Goal: Task Accomplishment & Management: Manage account settings

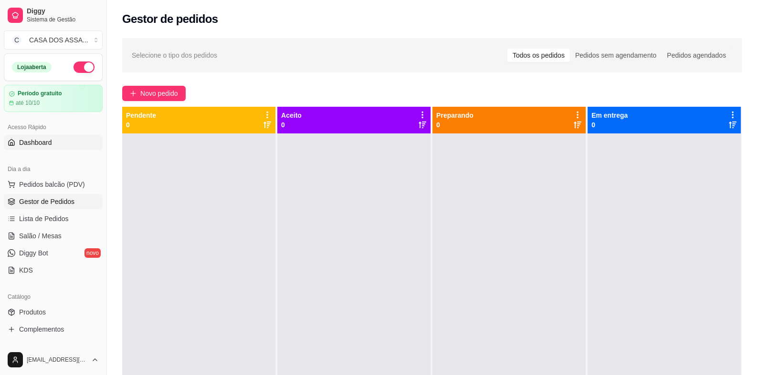
click at [41, 140] on span "Dashboard" at bounding box center [35, 143] width 33 height 10
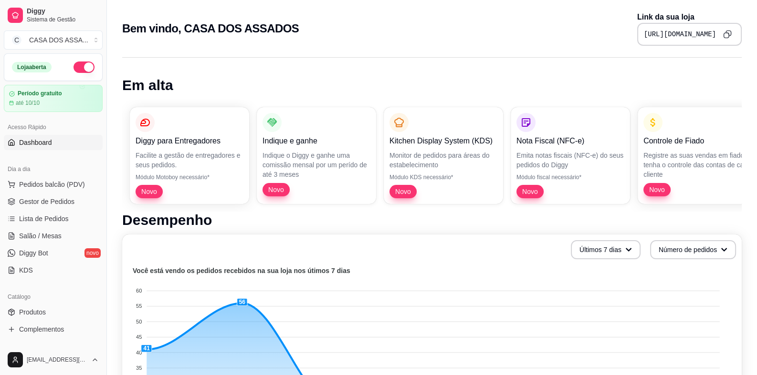
click at [153, 32] on h2 "Bem vindo, CASA DOS ASSADOS" at bounding box center [210, 28] width 177 height 15
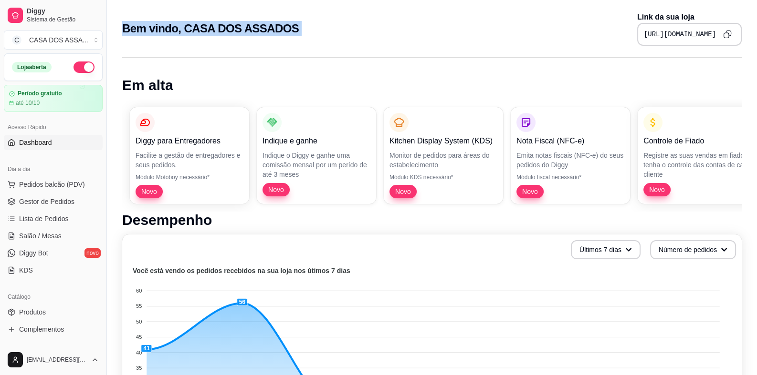
click at [153, 32] on h2 "Bem vindo, CASA DOS ASSADOS" at bounding box center [210, 28] width 177 height 15
click at [218, 37] on div "Bem vindo, CASA DOS ASSADOS Link da sua loja [URL][DOMAIN_NAME]" at bounding box center [431, 28] width 619 height 34
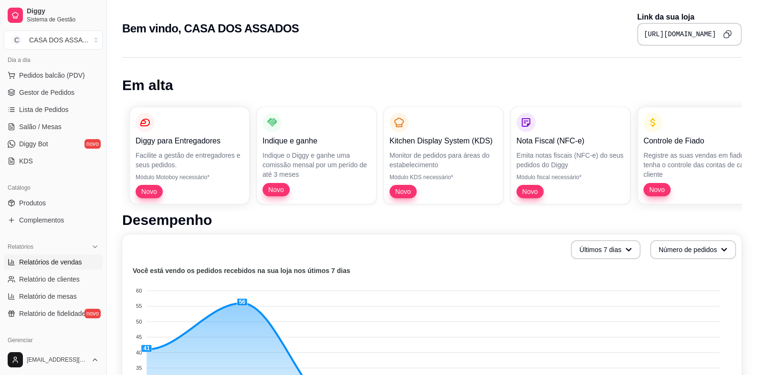
scroll to position [143, 0]
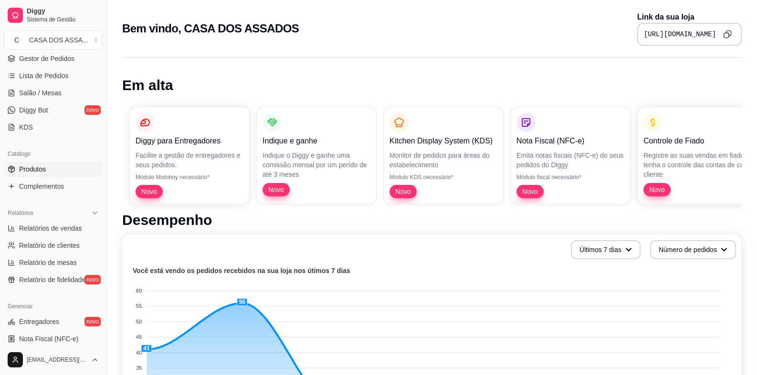
click at [50, 171] on link "Produtos" at bounding box center [53, 169] width 99 height 15
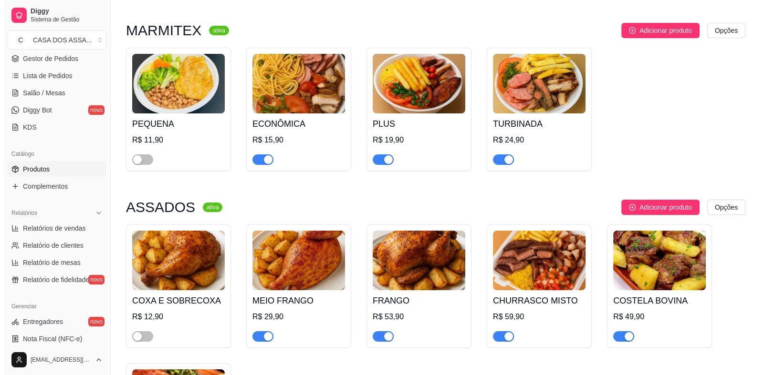
scroll to position [95, 0]
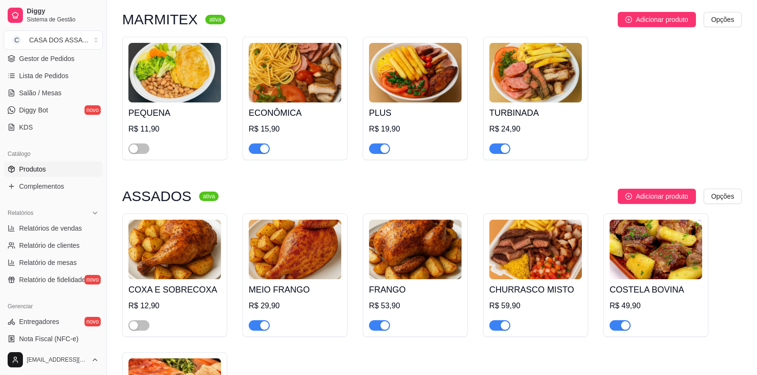
click at [267, 112] on h4 "ECONÔMICA" at bounding box center [295, 112] width 93 height 13
click at [391, 121] on div "PLUS R$ 19,90" at bounding box center [415, 129] width 93 height 52
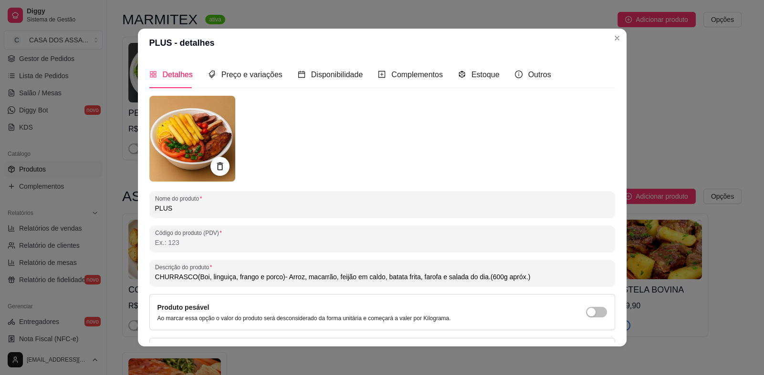
drag, startPoint x: 374, startPoint y: 280, endPoint x: 350, endPoint y: 281, distance: 24.3
click at [350, 281] on input "CHURRASCO(Boi, linguiça, frango e porco)- Arroz, macarrão, feijão em caldo, bat…" at bounding box center [382, 277] width 454 height 10
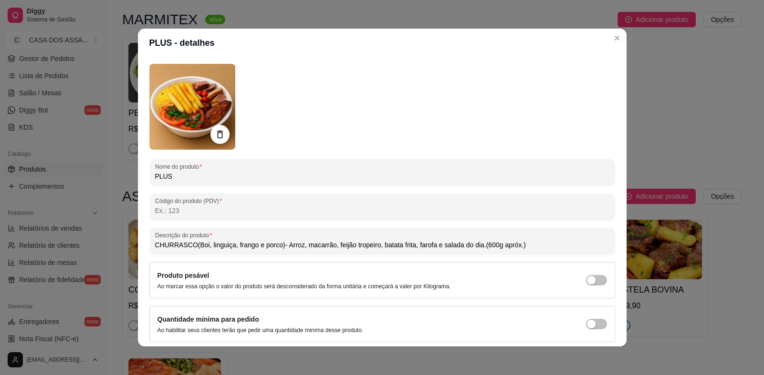
scroll to position [65, 0]
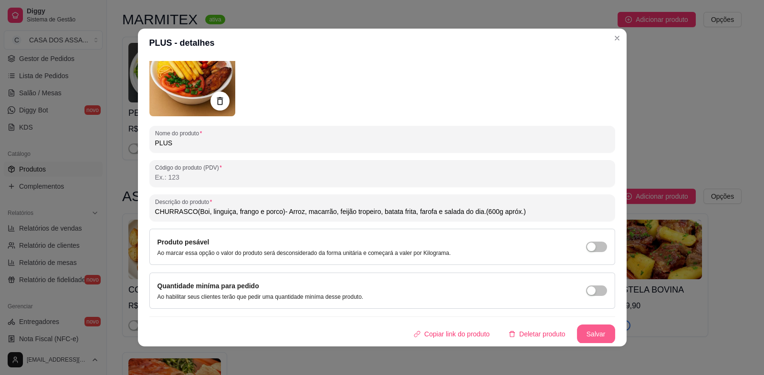
type input "CHURRASCO(Boi, linguiça, frango e porco)- Arroz, macarrão, feijão tropeiro, bat…"
click at [584, 333] on button "Salvar" at bounding box center [596, 334] width 38 height 19
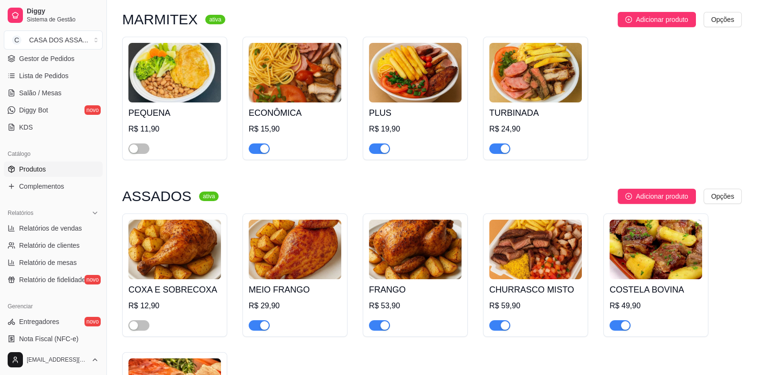
click at [515, 106] on h4 "TURBINADA" at bounding box center [535, 112] width 93 height 13
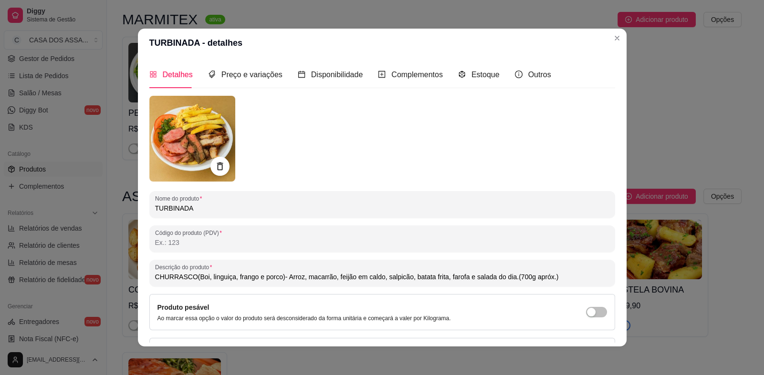
drag, startPoint x: 374, startPoint y: 278, endPoint x: 349, endPoint y: 280, distance: 25.3
click at [349, 280] on input "CHURRASCO(Boi, linguiça, frango e porco)- Arroz, macarrão, feijão em caldo, sal…" at bounding box center [382, 277] width 454 height 10
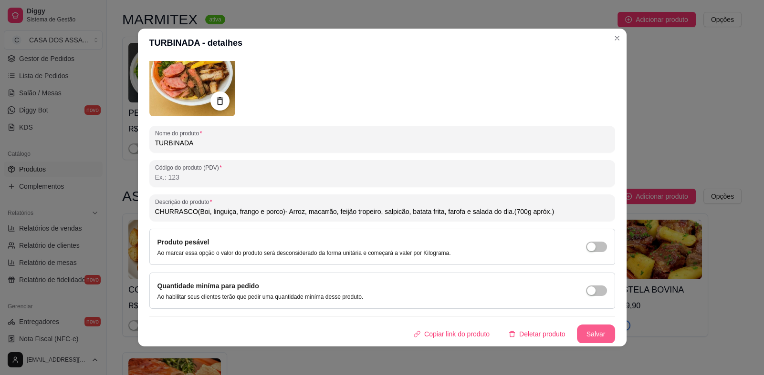
type input "CHURRASCO(Boi, linguiça, frango e porco)- Arroz, macarrão, feijão tropeiro, sal…"
click at [582, 332] on button "Salvar" at bounding box center [596, 334] width 38 height 19
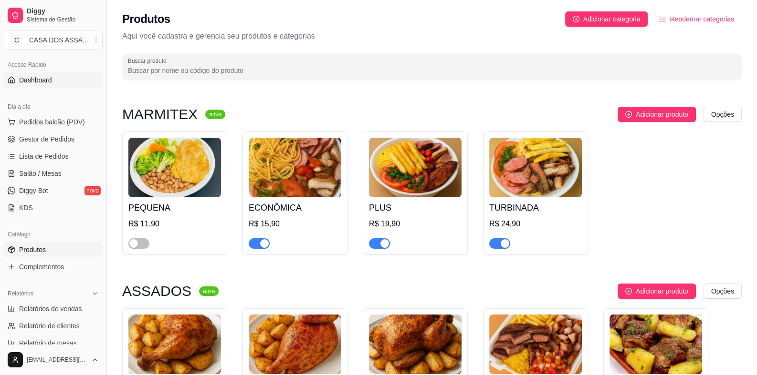
scroll to position [0, 0]
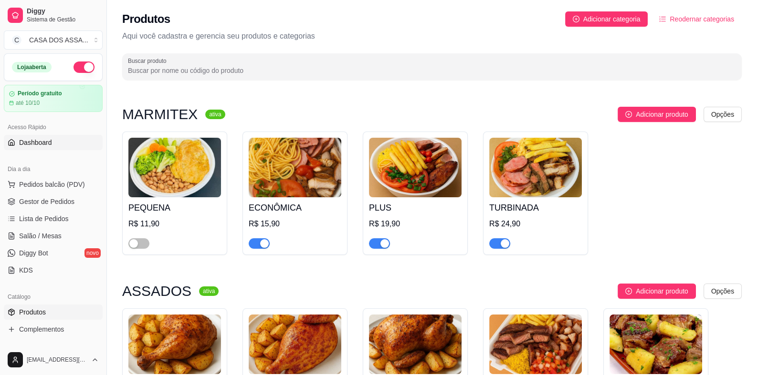
click at [44, 146] on span "Dashboard" at bounding box center [35, 143] width 33 height 10
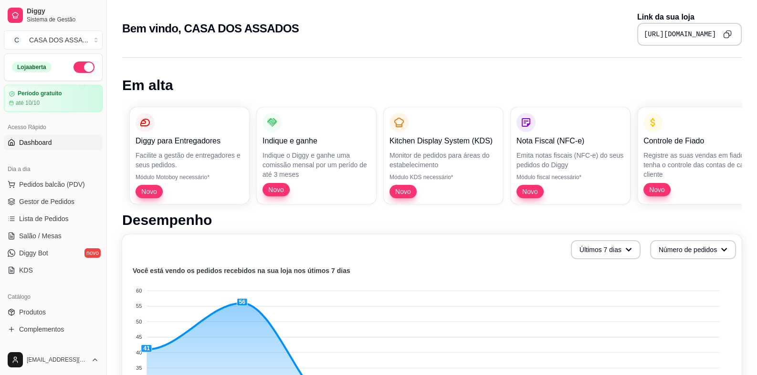
click at [213, 270] on text "Você está vendo os pedidos recebidos na sua loja nos útimos 7 dias" at bounding box center [242, 271] width 218 height 8
click at [214, 271] on text "Você está vendo os pedidos recebidos na sua loja nos útimos 7 dias" at bounding box center [242, 271] width 218 height 8
click at [215, 259] on div "Últimos 7 dias Número de pedidos Você está vendo os pedidos recebidos na sua lo…" at bounding box center [431, 340] width 619 height 210
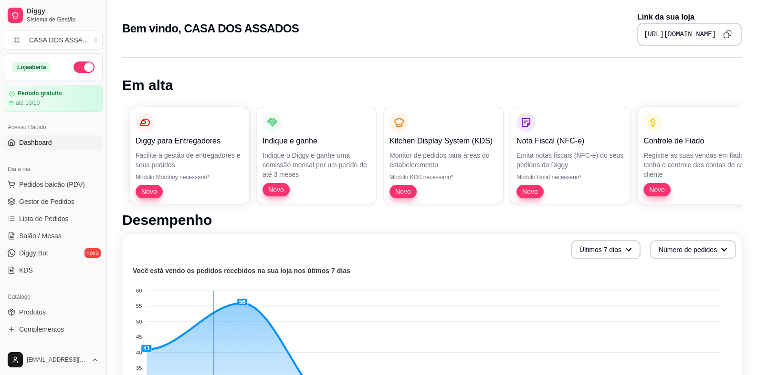
click at [215, 259] on div "Últimos 7 dias Número de pedidos Você está vendo os pedidos recebidos na sua lo…" at bounding box center [431, 340] width 619 height 210
click at [190, 223] on h1 "Desempenho" at bounding box center [431, 220] width 619 height 17
click at [227, 226] on h1 "Desempenho" at bounding box center [431, 220] width 619 height 17
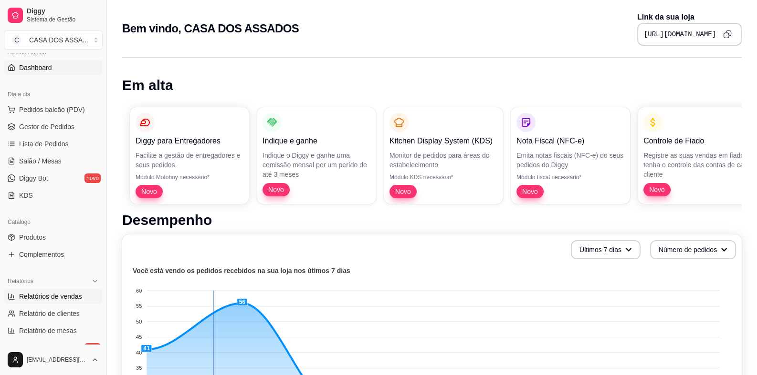
scroll to position [95, 0]
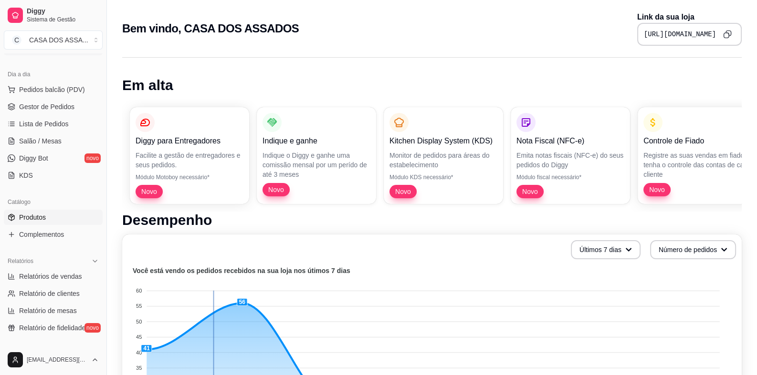
click at [62, 221] on link "Produtos" at bounding box center [53, 217] width 99 height 15
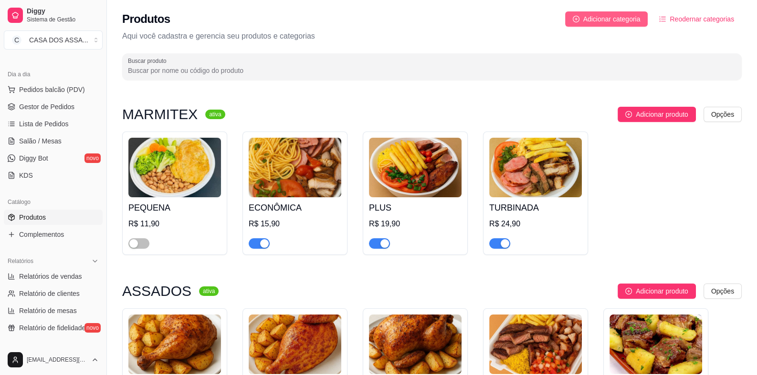
click at [620, 23] on span "Adicionar categoria" at bounding box center [611, 19] width 57 height 10
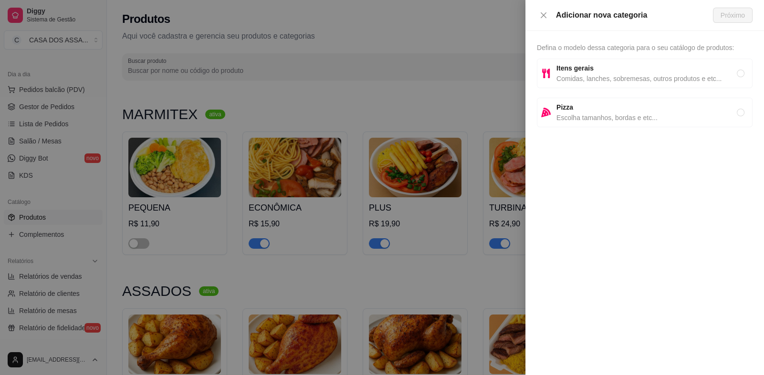
click at [583, 78] on span "Comidas, lanches, sobremesas, outros produtos e etc..." at bounding box center [646, 78] width 180 height 10
radio input "true"
click at [732, 15] on span "Próximo" at bounding box center [732, 15] width 24 height 10
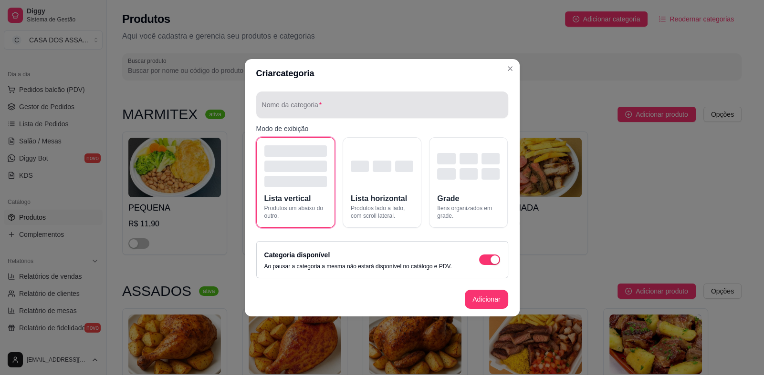
click at [310, 103] on div at bounding box center [382, 104] width 240 height 19
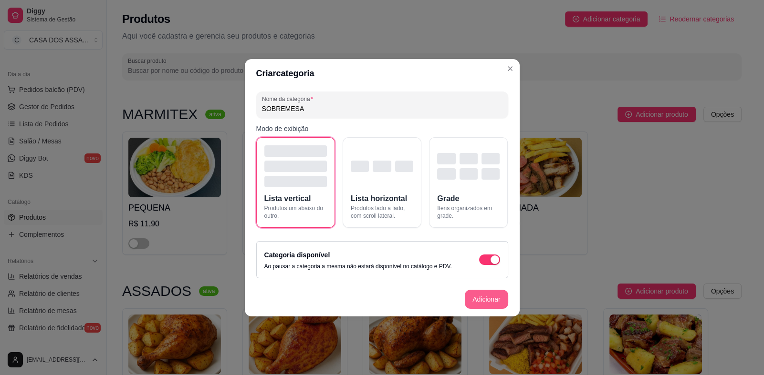
type input "SOBREMESA"
click at [484, 299] on button "Adicionar" at bounding box center [486, 299] width 43 height 19
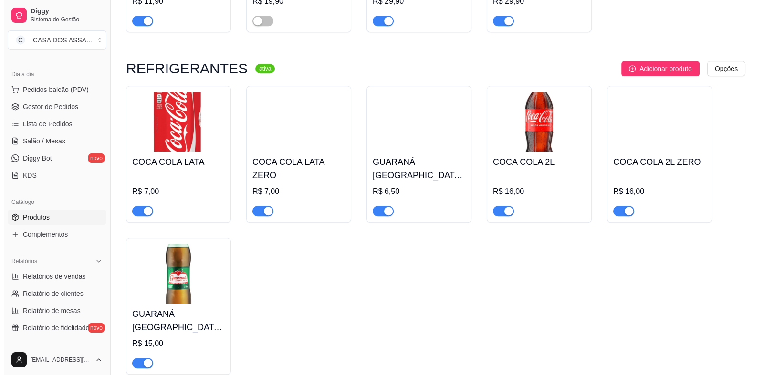
scroll to position [830, 0]
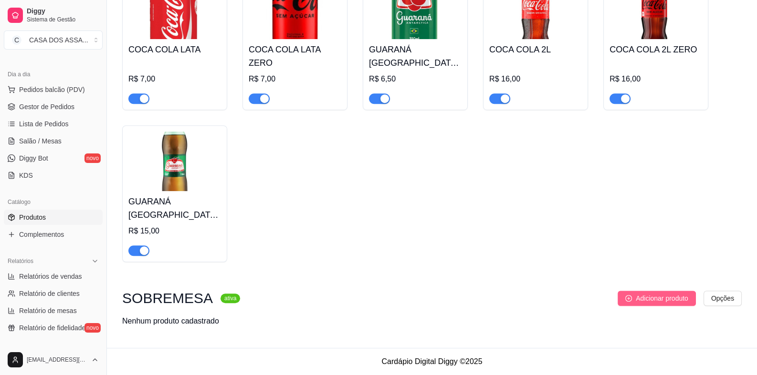
click at [660, 299] on span "Adicionar produto" at bounding box center [661, 298] width 52 height 10
click at [676, 300] on span "Adicionar produto" at bounding box center [661, 298] width 52 height 10
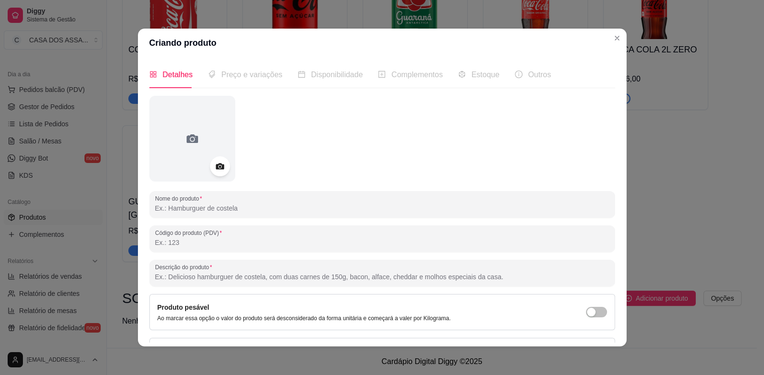
click at [221, 171] on icon at bounding box center [219, 166] width 11 height 11
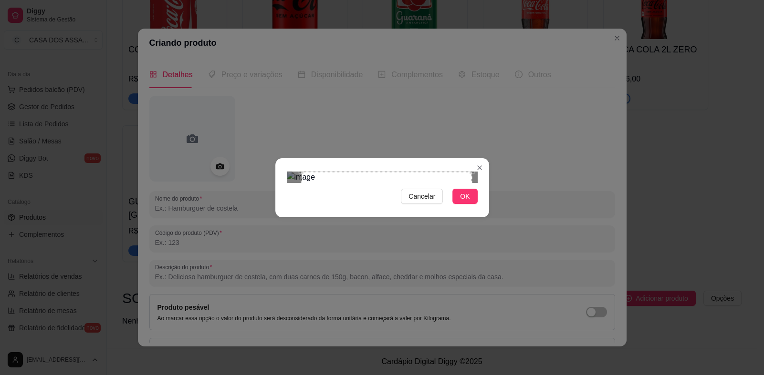
click at [405, 197] on div "Use the arrow keys to move the crop selection area" at bounding box center [386, 257] width 171 height 171
click at [466, 202] on span "OK" at bounding box center [465, 196] width 10 height 10
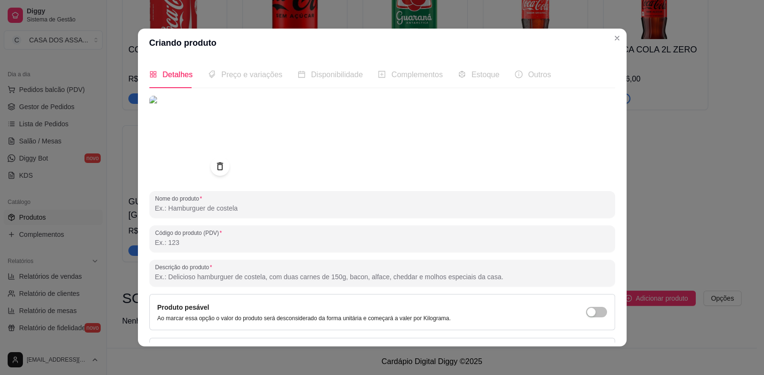
click at [277, 205] on input "Nome do produto" at bounding box center [382, 209] width 454 height 10
type input "B"
type input "U"
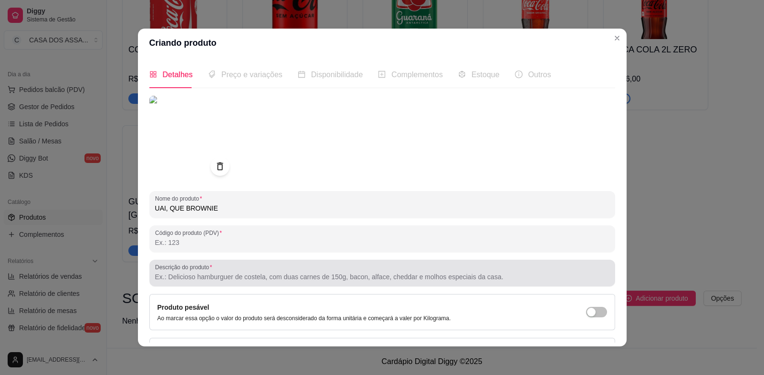
type input "UAI, QUE BROWNIE"
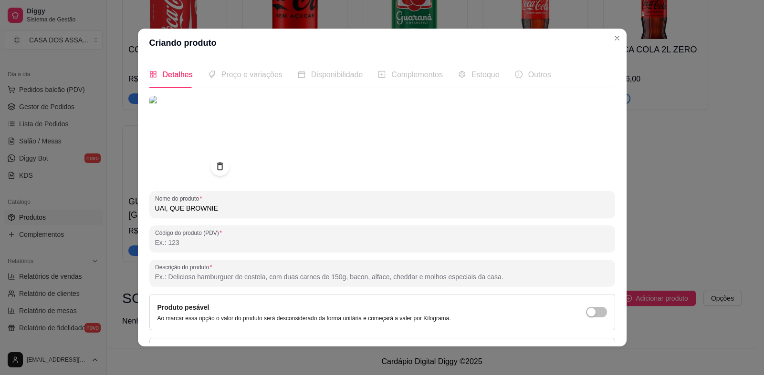
click at [250, 276] on input "Descrição do produto" at bounding box center [382, 277] width 454 height 10
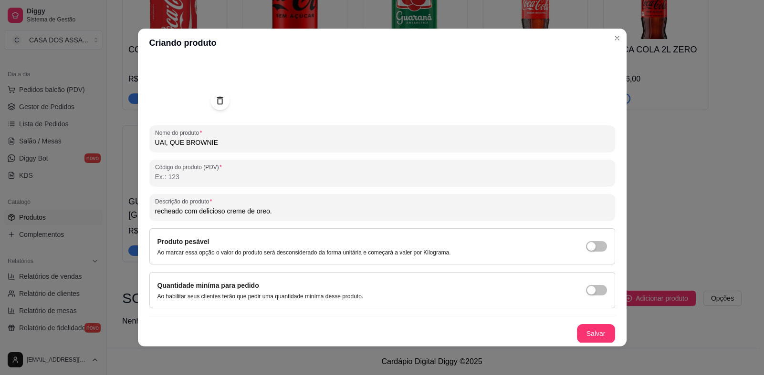
scroll to position [2, 0]
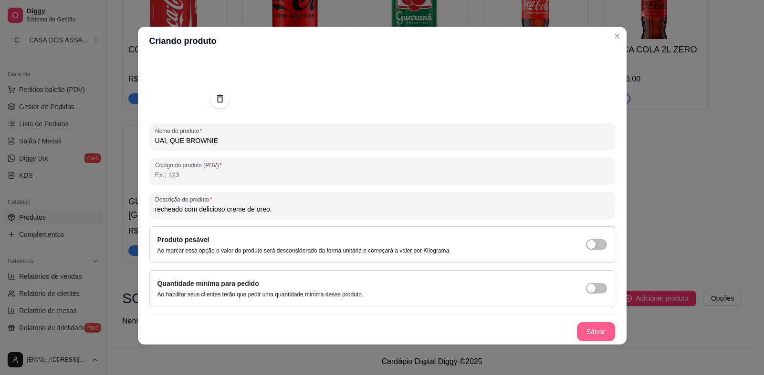
type input "recheado com delicioso creme de oreo."
click at [582, 332] on button "Salvar" at bounding box center [596, 331] width 38 height 19
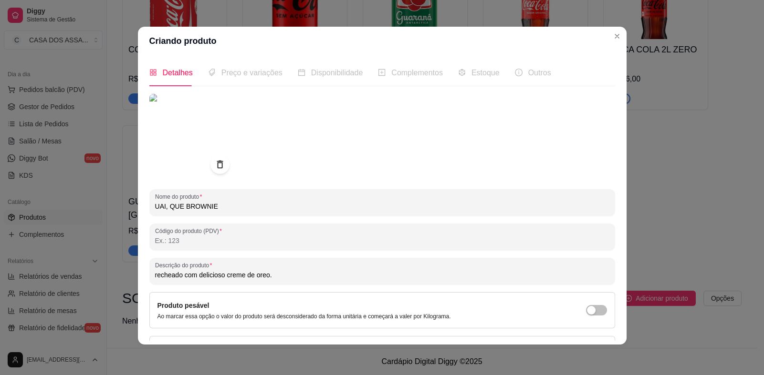
scroll to position [0, 0]
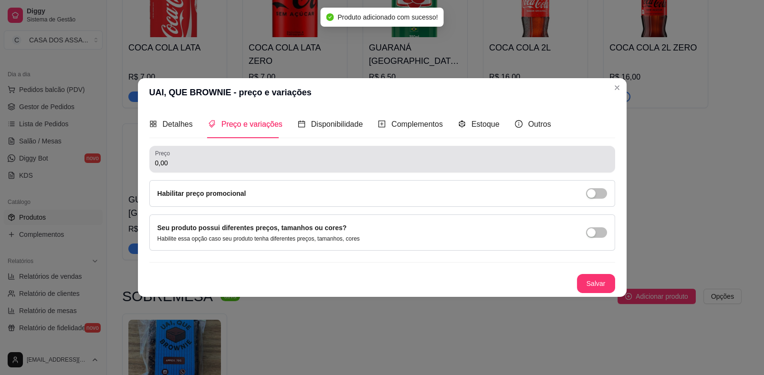
click at [207, 162] on input "0,00" at bounding box center [382, 163] width 454 height 10
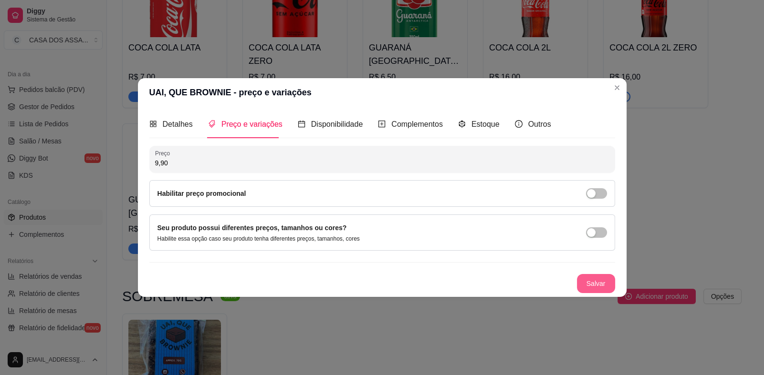
type input "9,90"
click at [603, 283] on button "Salvar" at bounding box center [595, 283] width 37 height 19
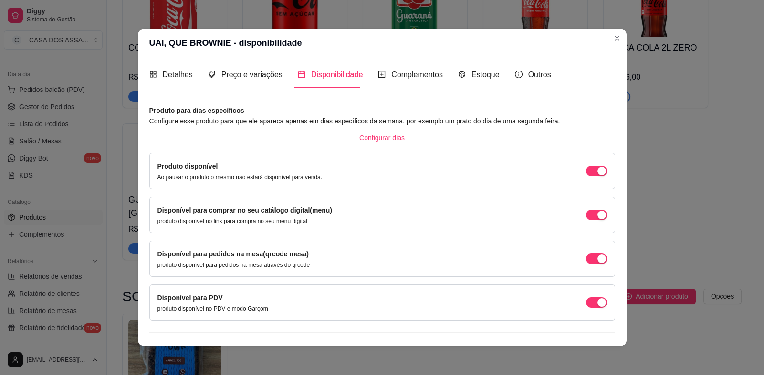
drag, startPoint x: 584, startPoint y: 259, endPoint x: 586, endPoint y: 266, distance: 7.4
click at [586, 259] on span "button" at bounding box center [596, 259] width 21 height 10
click at [597, 302] on div "button" at bounding box center [601, 303] width 9 height 9
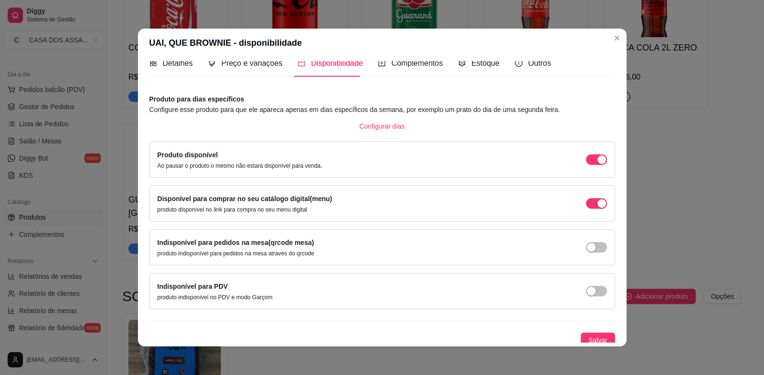
scroll to position [15, 0]
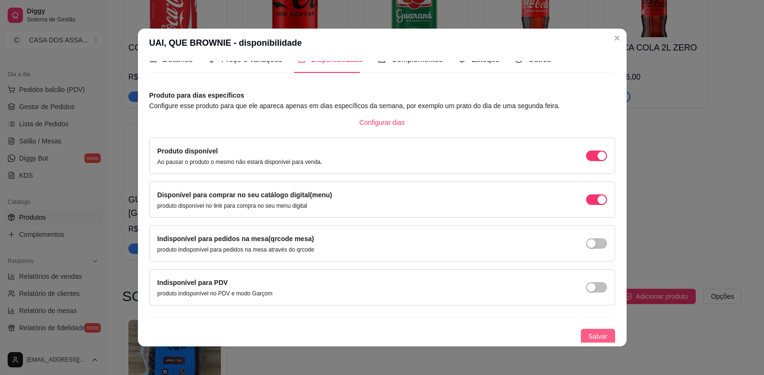
click at [588, 332] on span "Salvar" at bounding box center [597, 337] width 19 height 10
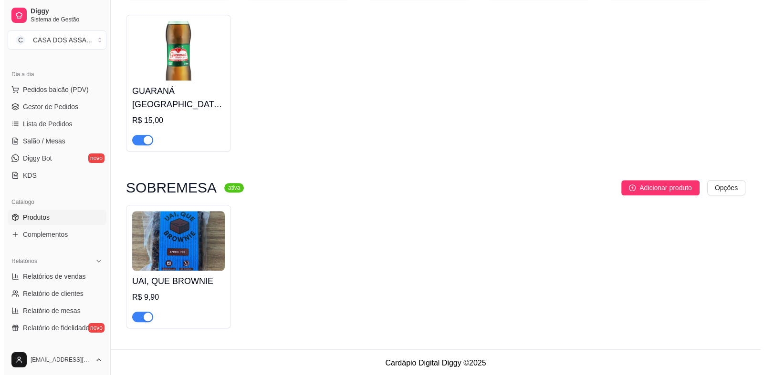
scroll to position [943, 0]
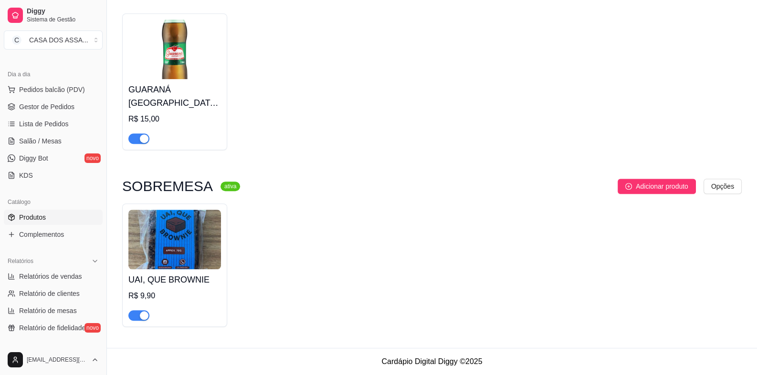
click at [166, 259] on img at bounding box center [174, 240] width 93 height 60
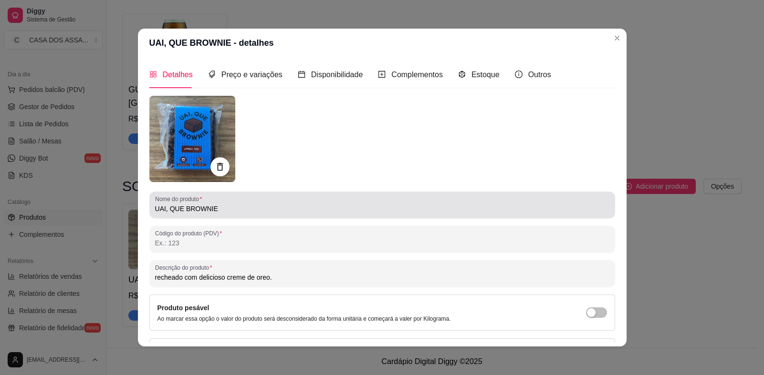
click at [217, 209] on input "UAI, QUE BROWNIE" at bounding box center [382, 209] width 454 height 10
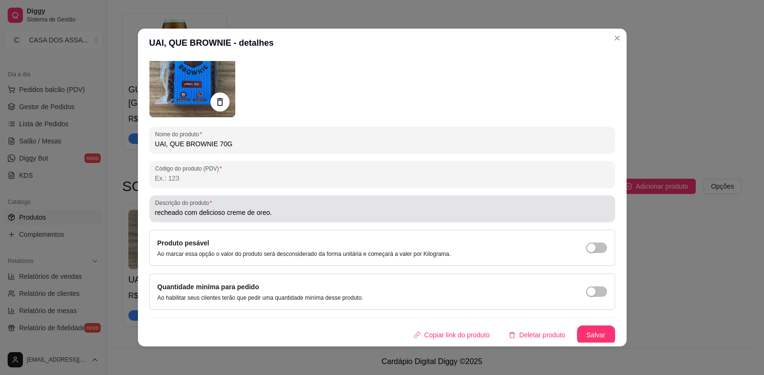
scroll to position [66, 0]
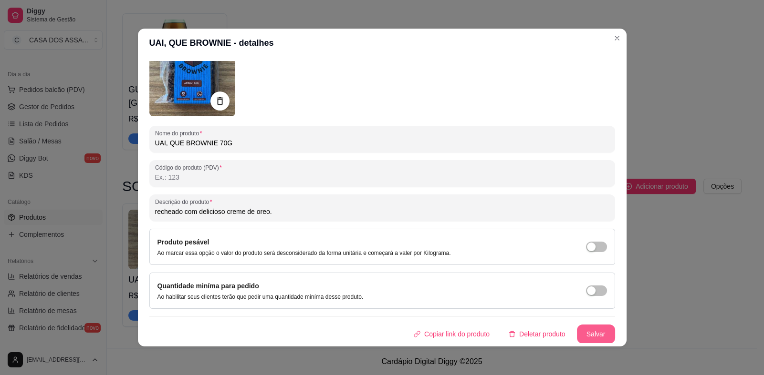
type input "UAI, QUE BROWNIE 70G"
click at [587, 332] on button "Salvar" at bounding box center [596, 334] width 38 height 19
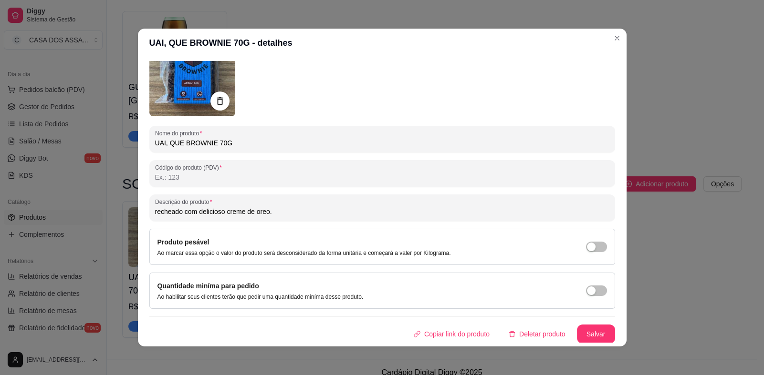
click at [296, 98] on div at bounding box center [382, 73] width 466 height 86
click at [584, 334] on button "Salvar" at bounding box center [595, 334] width 37 height 19
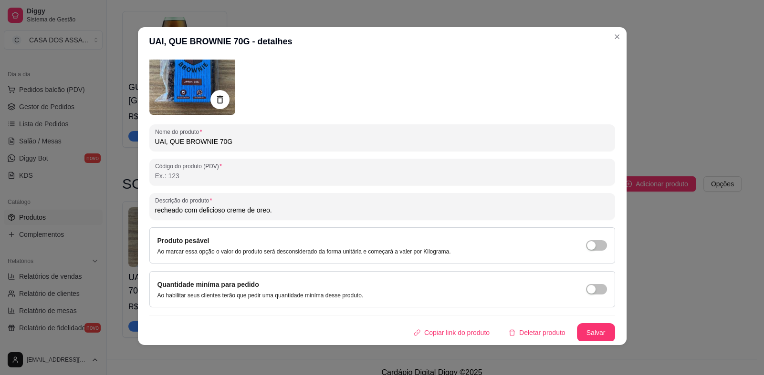
scroll to position [2, 0]
click at [579, 332] on button "Salvar" at bounding box center [596, 332] width 38 height 19
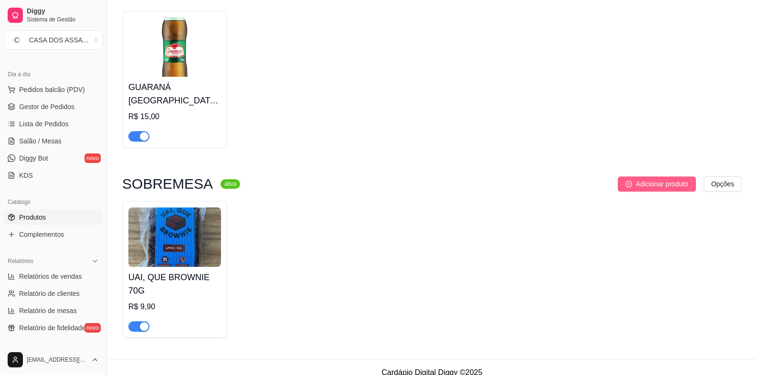
click at [683, 183] on span "Adicionar produto" at bounding box center [661, 184] width 52 height 10
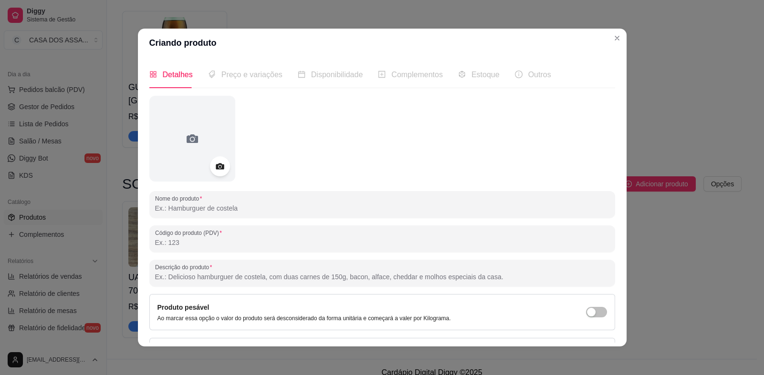
click at [224, 169] on div at bounding box center [220, 166] width 20 height 20
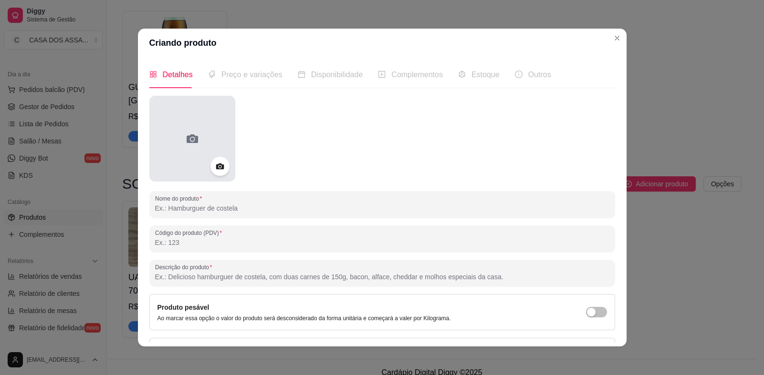
click at [210, 154] on div at bounding box center [192, 139] width 86 height 86
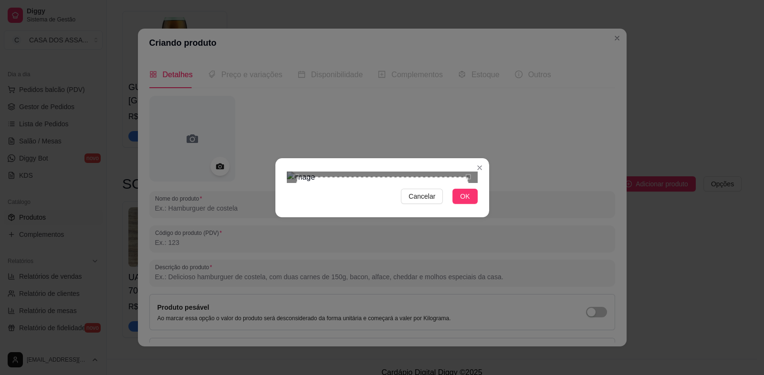
click at [369, 186] on div "Use the arrow keys to move the crop selection area" at bounding box center [382, 263] width 172 height 172
click at [462, 202] on span "OK" at bounding box center [465, 196] width 10 height 10
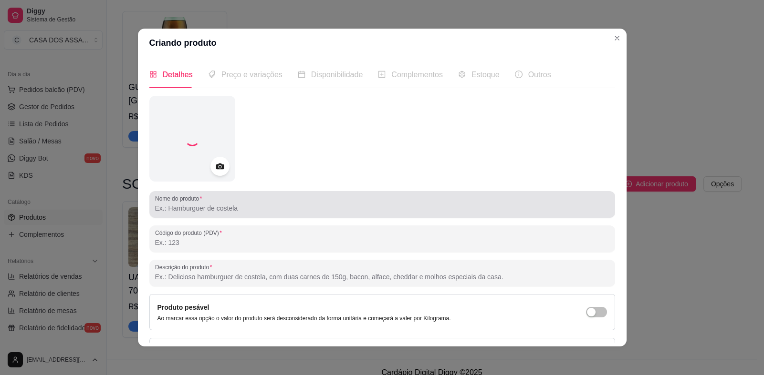
click at [263, 211] on input "Nome do produto" at bounding box center [382, 209] width 454 height 10
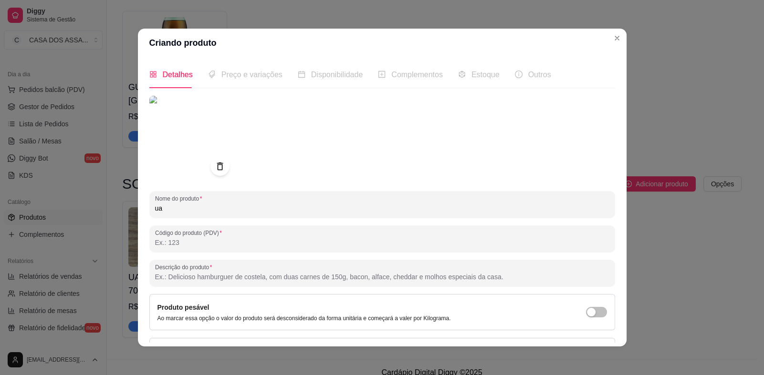
type input "u"
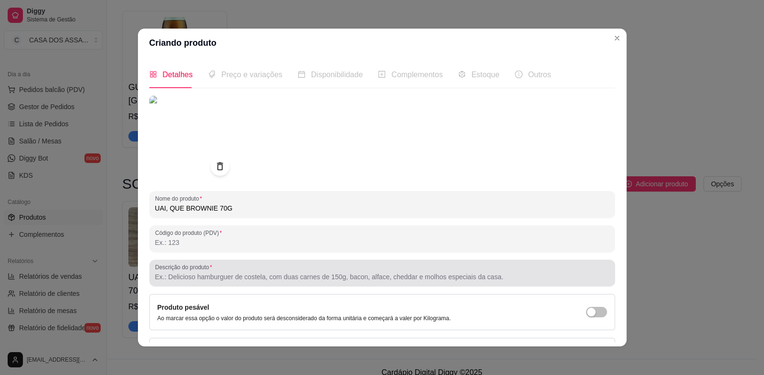
type input "UAI, QUE BROWNIE 70G"
click at [243, 278] on input "Descrição do produto" at bounding box center [382, 277] width 454 height 10
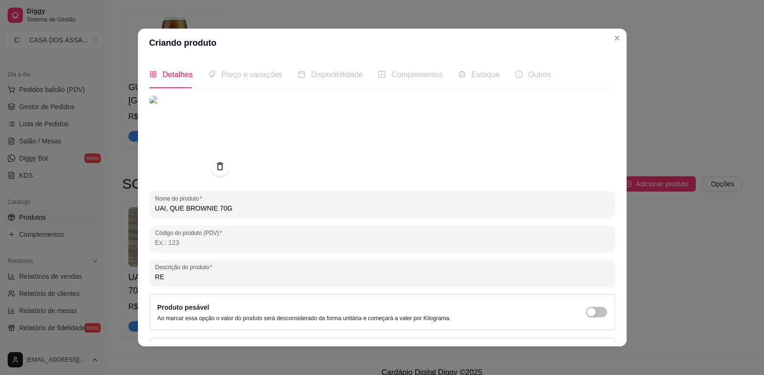
type input "R"
click at [314, 276] on input "recheado com um delicioso creme de avelã" at bounding box center [382, 277] width 454 height 10
type input "recheado com um delicioso creme de avelã."
click at [245, 78] on span "Preço e variações" at bounding box center [251, 75] width 61 height 8
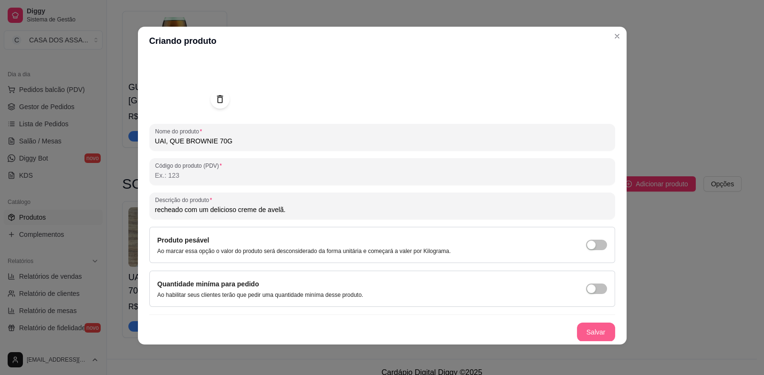
click at [582, 329] on button "Salvar" at bounding box center [596, 332] width 38 height 19
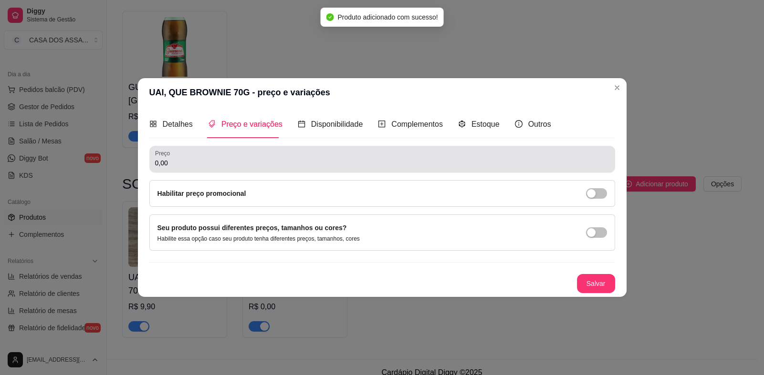
click at [233, 166] on input "0,00" at bounding box center [382, 163] width 454 height 10
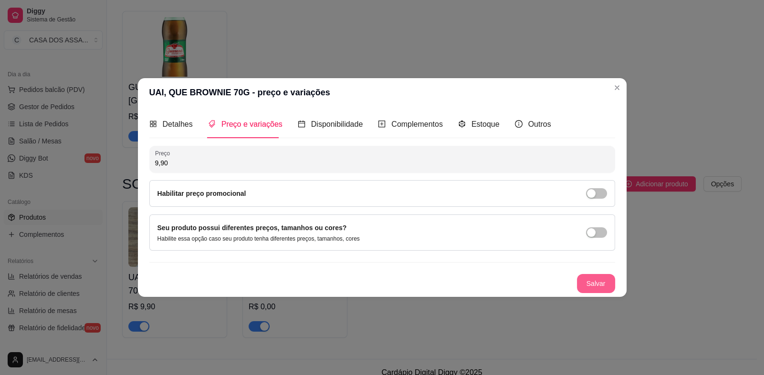
type input "9,90"
click at [603, 279] on button "Salvar" at bounding box center [596, 283] width 38 height 19
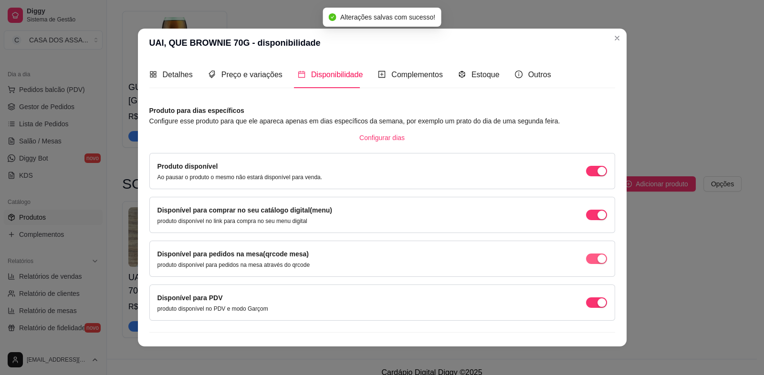
drag, startPoint x: 587, startPoint y: 266, endPoint x: 585, endPoint y: 259, distance: 7.3
click at [587, 264] on div "Disponível para pedidos na mesa(qrcode mesa) produto disponível para pedidos na…" at bounding box center [381, 259] width 449 height 20
click at [586, 260] on button "button" at bounding box center [596, 259] width 21 height 10
click at [597, 303] on div "button" at bounding box center [601, 303] width 9 height 9
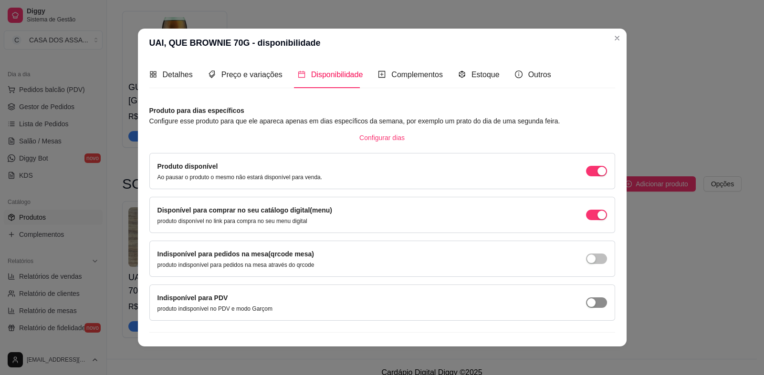
scroll to position [15, 0]
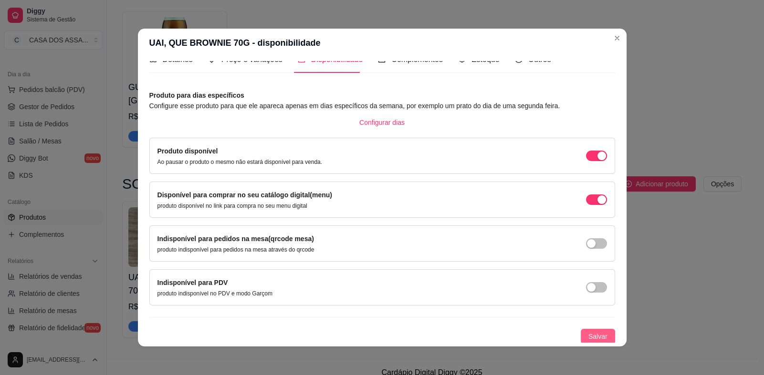
click at [592, 339] on span "Salvar" at bounding box center [597, 337] width 19 height 10
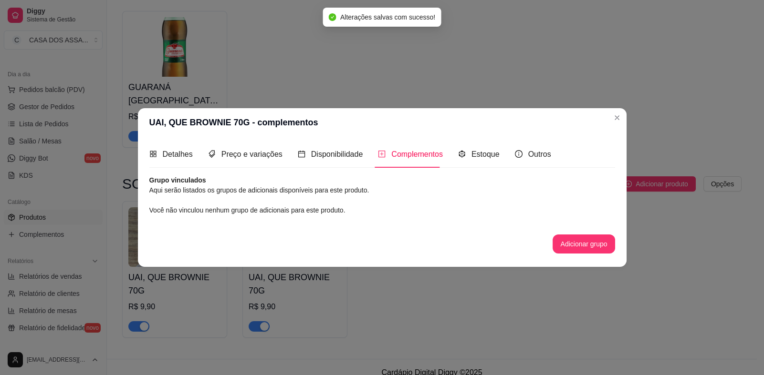
scroll to position [0, 0]
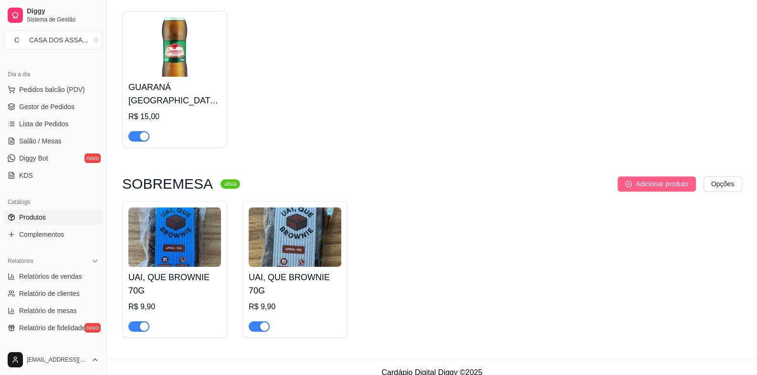
click at [658, 187] on span "Adicionar produto" at bounding box center [661, 184] width 52 height 10
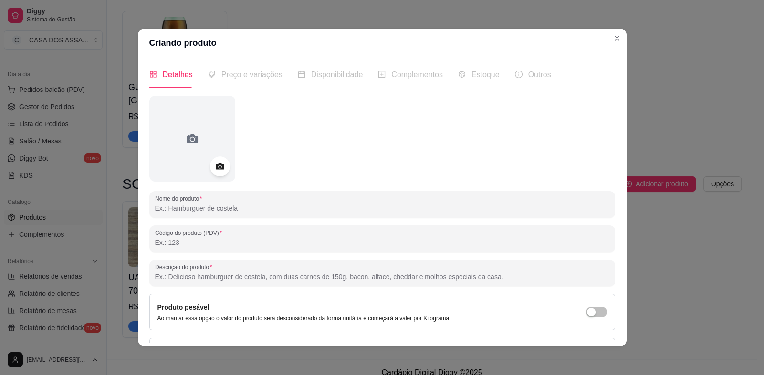
click at [218, 167] on icon at bounding box center [219, 166] width 11 height 11
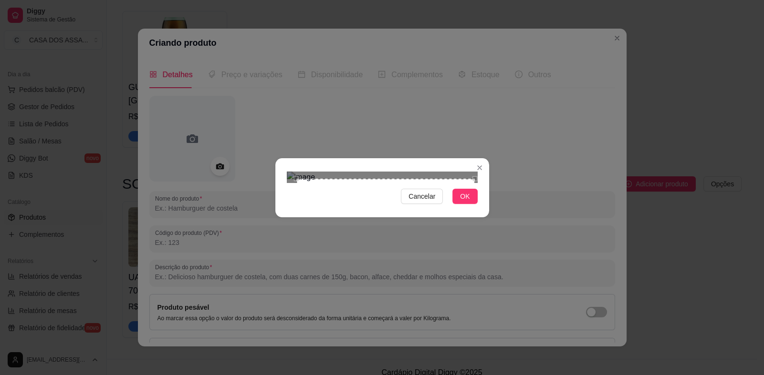
click at [474, 172] on div at bounding box center [382, 177] width 191 height 11
click at [292, 183] on div at bounding box center [382, 177] width 191 height 11
click at [478, 365] on div "Use the arrow keys to move the south east drag handle to change the crop select…" at bounding box center [478, 365] width 0 height 0
click at [427, 229] on div "Use the arrow keys to move the crop selection area" at bounding box center [383, 271] width 185 height 185
click at [364, 179] on div "Use the arrow keys to move the crop selection area" at bounding box center [385, 271] width 185 height 185
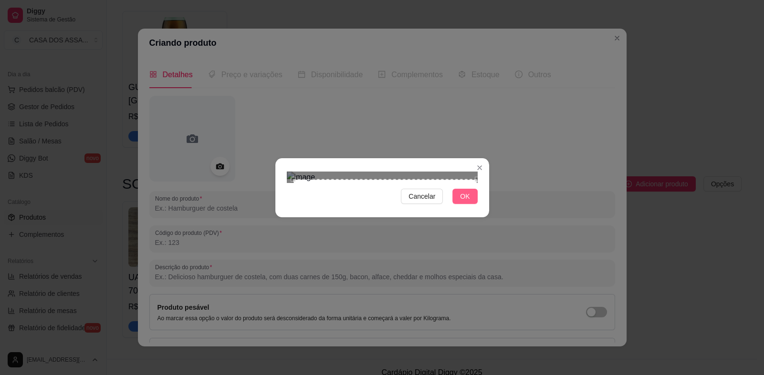
click at [464, 202] on span "OK" at bounding box center [465, 196] width 10 height 10
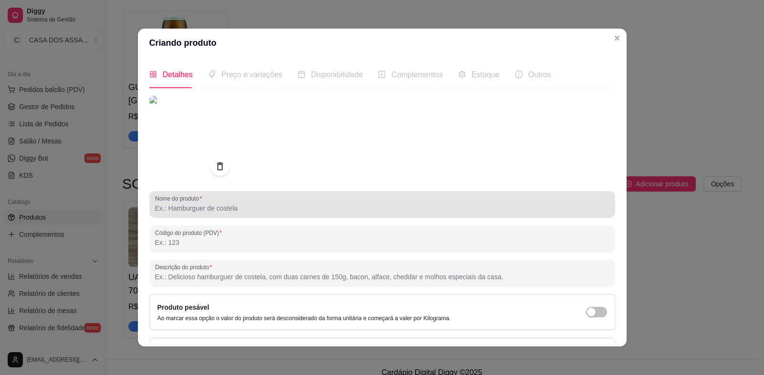
click at [260, 213] on div at bounding box center [382, 204] width 454 height 19
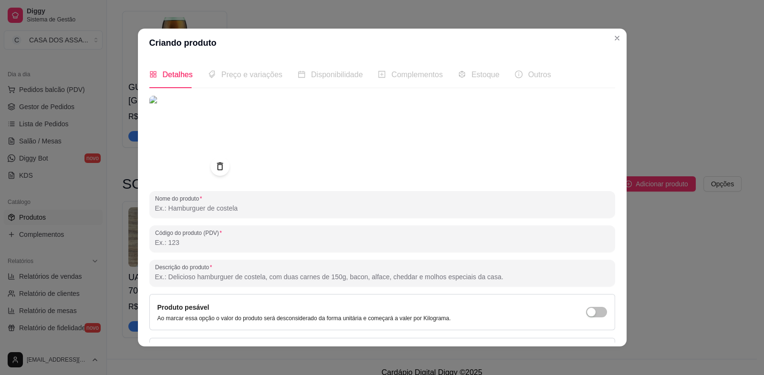
type input "u"
type input "UAI, QUE BROWNIE 70G"
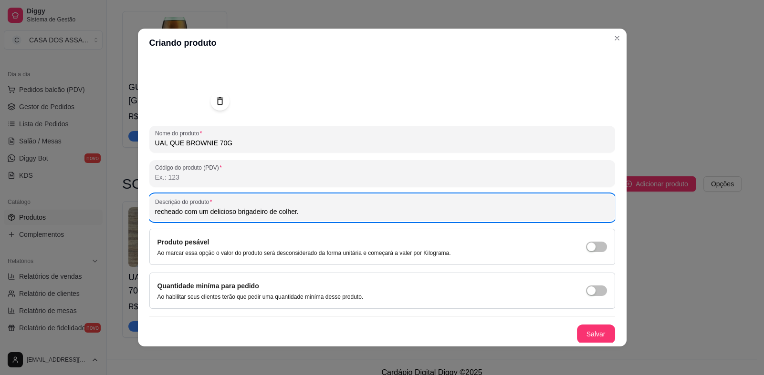
scroll to position [2, 0]
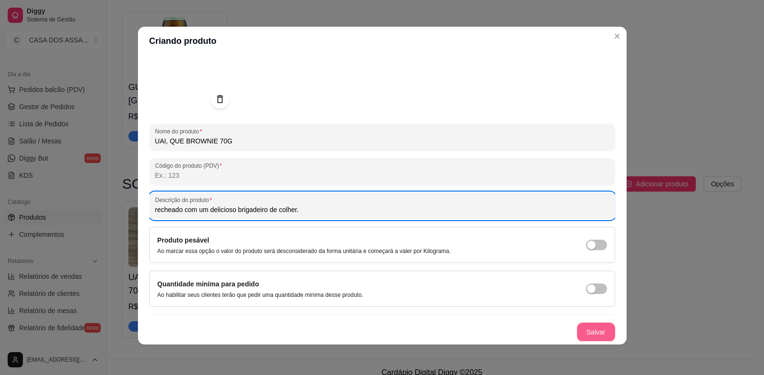
type input "recheado com um delicioso brigadeiro de colher."
click at [588, 331] on button "Salvar" at bounding box center [596, 332] width 38 height 19
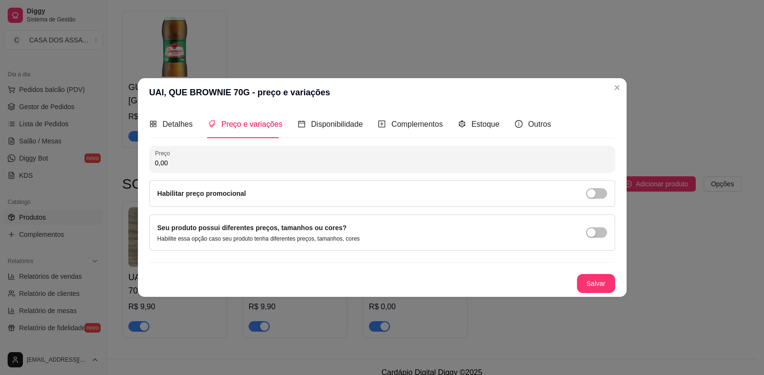
scroll to position [0, 0]
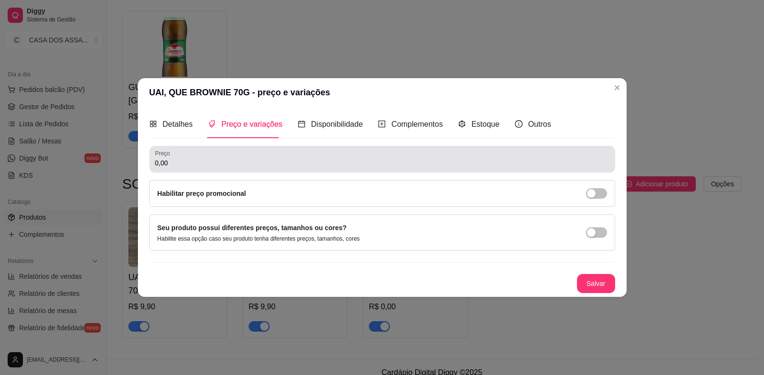
click at [223, 159] on input "0,00" at bounding box center [382, 163] width 454 height 10
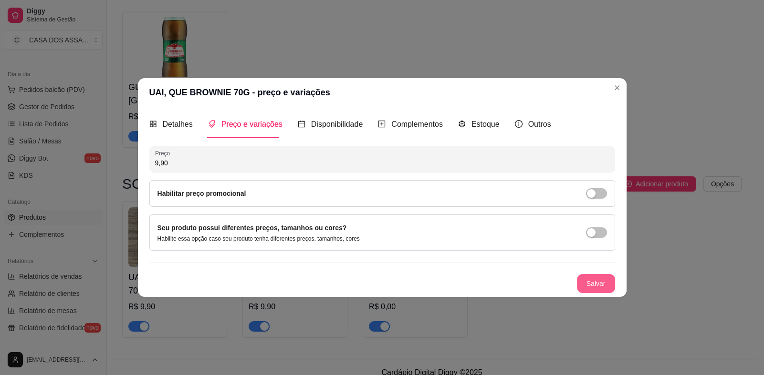
type input "9,90"
click at [594, 282] on button "Salvar" at bounding box center [596, 283] width 38 height 19
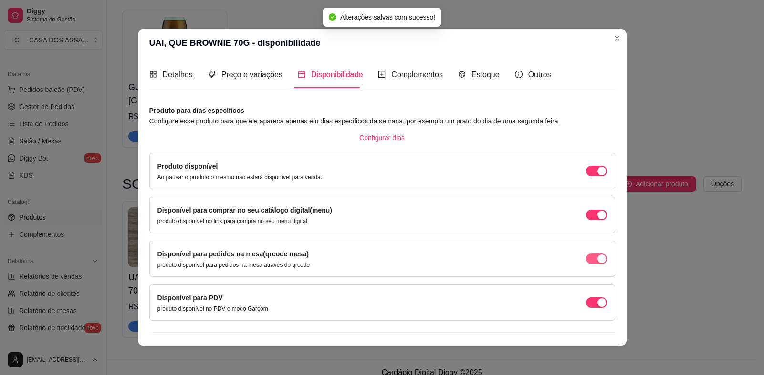
click at [586, 261] on span "button" at bounding box center [596, 259] width 21 height 10
click at [586, 309] on div "Disponível para PDV produto disponível no PDV e modo Garçom" at bounding box center [381, 303] width 449 height 20
click at [597, 303] on div "button" at bounding box center [601, 303] width 9 height 9
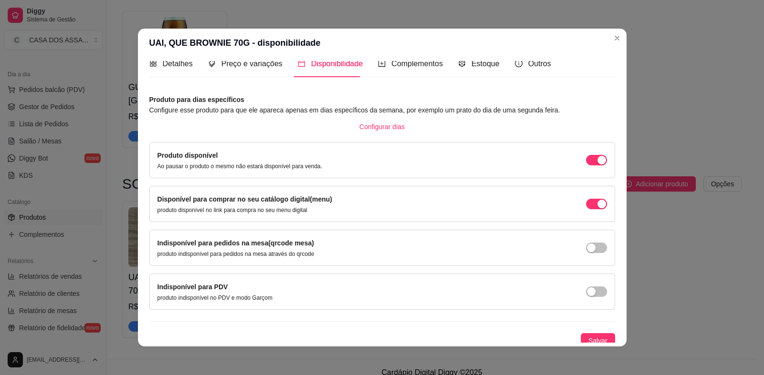
scroll to position [15, 0]
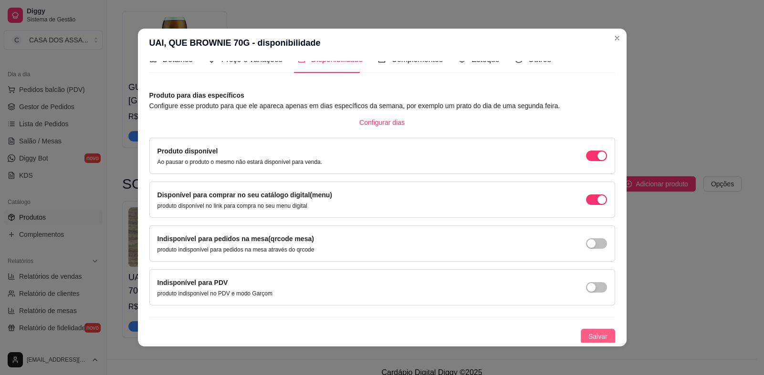
click at [591, 332] on span "Salvar" at bounding box center [597, 337] width 19 height 10
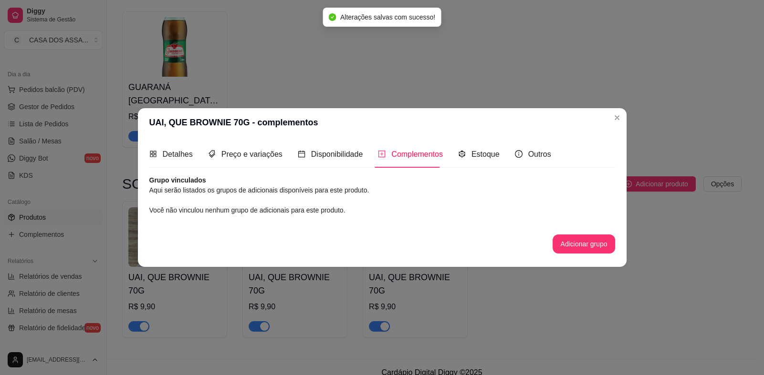
scroll to position [0, 0]
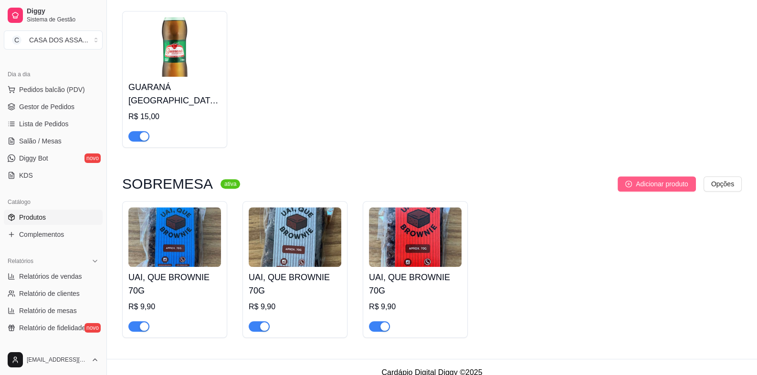
click at [667, 189] on span "Adicionar produto" at bounding box center [661, 184] width 52 height 10
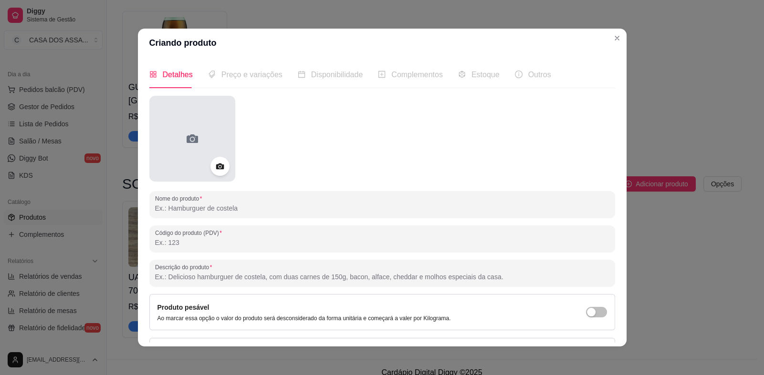
click at [192, 146] on div at bounding box center [192, 139] width 86 height 86
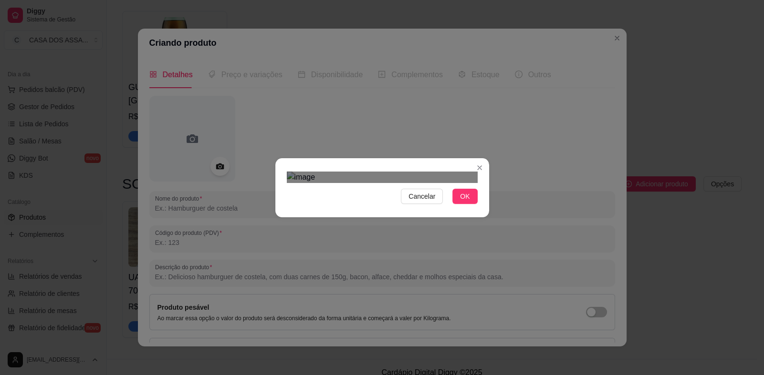
click at [290, 367] on div "Use the arrow keys to move the south west drag handle to change the crop select…" at bounding box center [290, 367] width 0 height 0
click at [476, 172] on div at bounding box center [382, 177] width 191 height 11
click at [470, 204] on button "OK" at bounding box center [464, 196] width 25 height 15
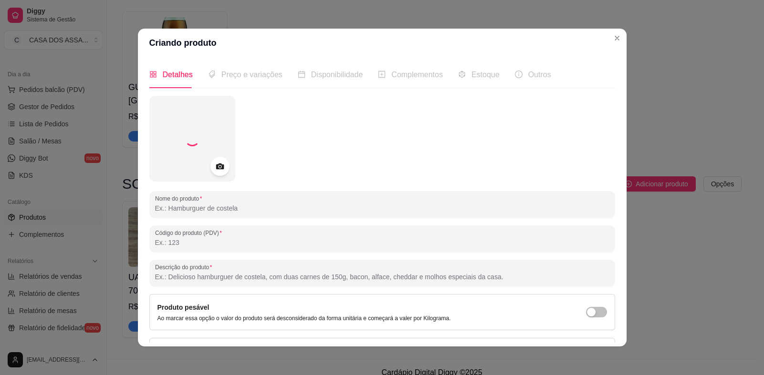
click at [239, 209] on input "Nome do produto" at bounding box center [382, 209] width 454 height 10
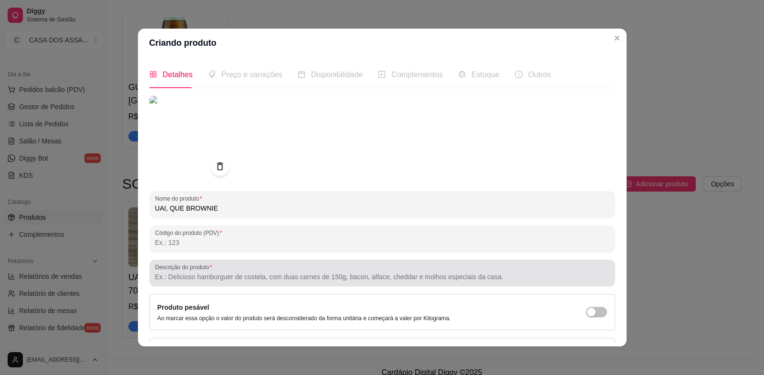
type input "UAI, QUE BROWNIE"
click at [243, 280] on input "Descrição do produto" at bounding box center [382, 277] width 454 height 10
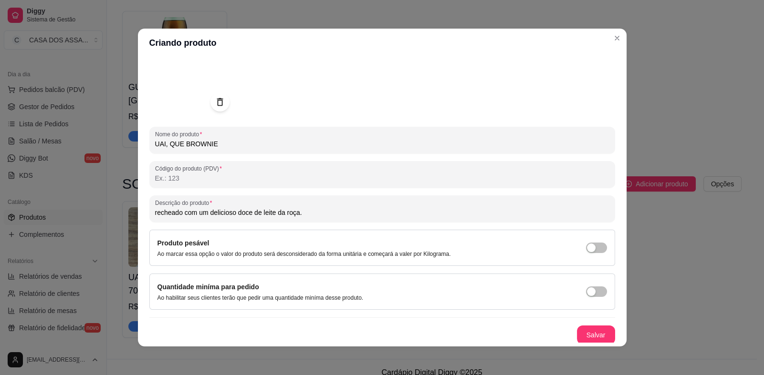
scroll to position [65, 0]
type input "recheado com um delicioso doce de leite da roça."
click at [584, 334] on button "Salvar" at bounding box center [595, 334] width 37 height 19
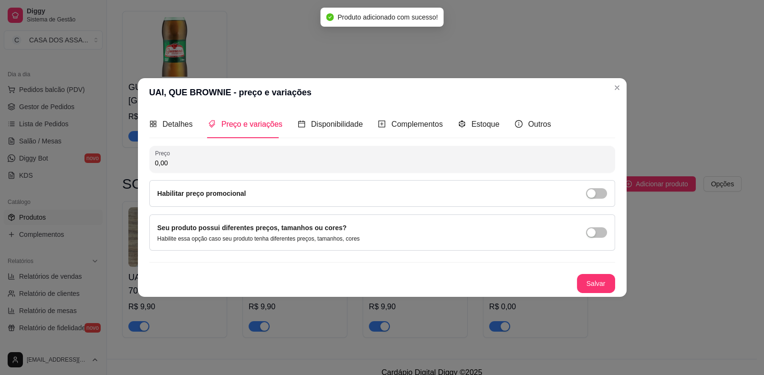
scroll to position [0, 0]
click at [260, 162] on input "0,00" at bounding box center [382, 163] width 454 height 10
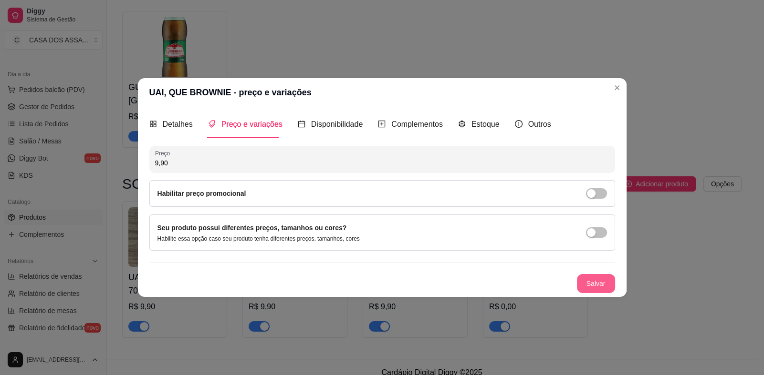
type input "9,90"
click at [590, 279] on button "Salvar" at bounding box center [596, 283] width 38 height 19
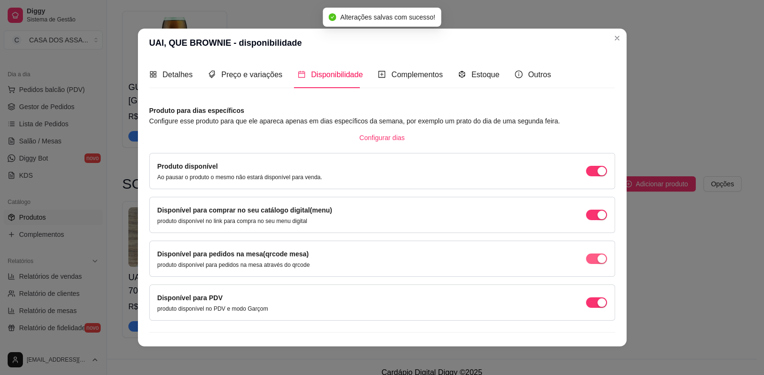
click at [586, 257] on span "button" at bounding box center [596, 259] width 21 height 10
click at [586, 304] on span "button" at bounding box center [596, 303] width 21 height 10
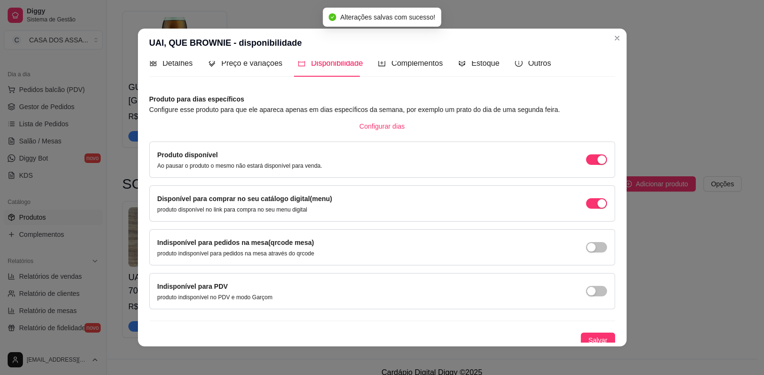
scroll to position [15, 0]
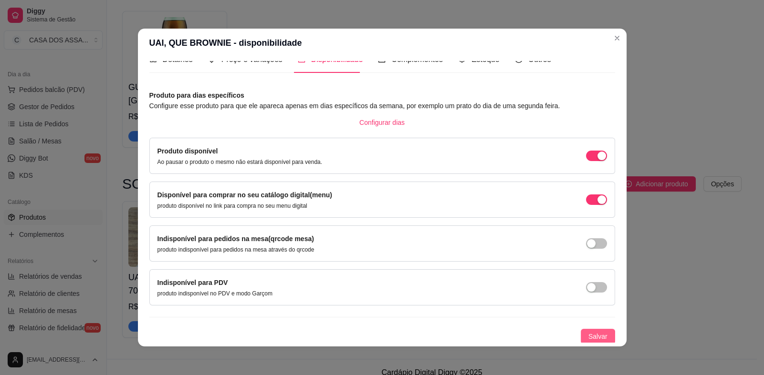
click at [591, 332] on span "Salvar" at bounding box center [597, 337] width 19 height 10
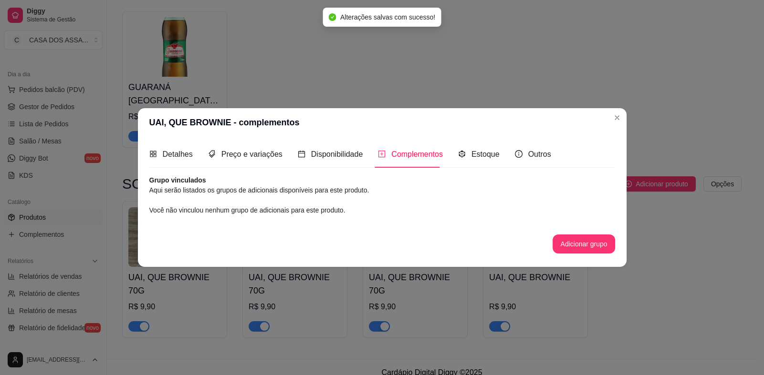
scroll to position [0, 0]
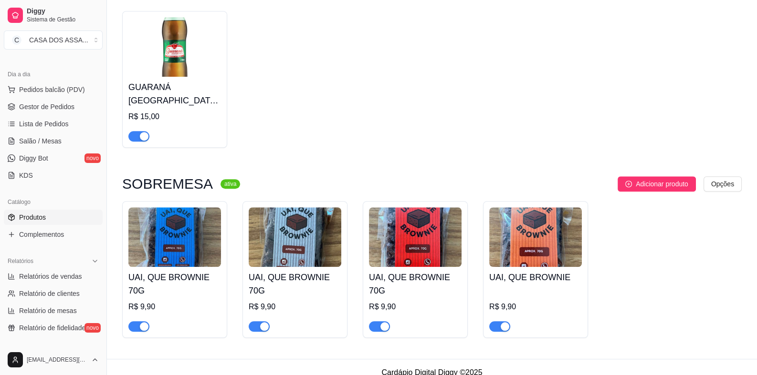
click at [180, 253] on img at bounding box center [174, 238] width 93 height 60
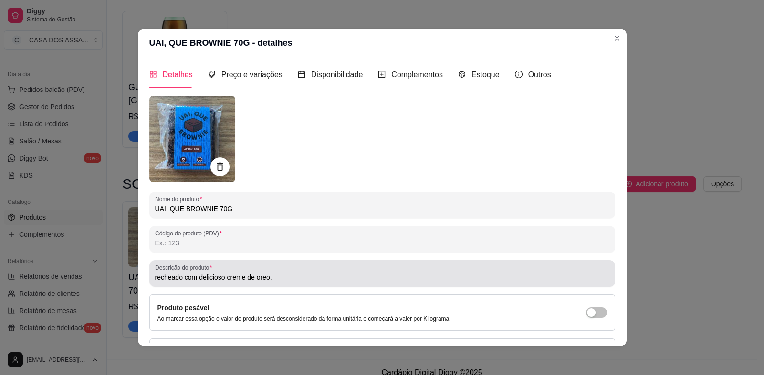
click at [150, 280] on div "Descrição do produto recheado com delicioso creme de oreo." at bounding box center [382, 273] width 466 height 27
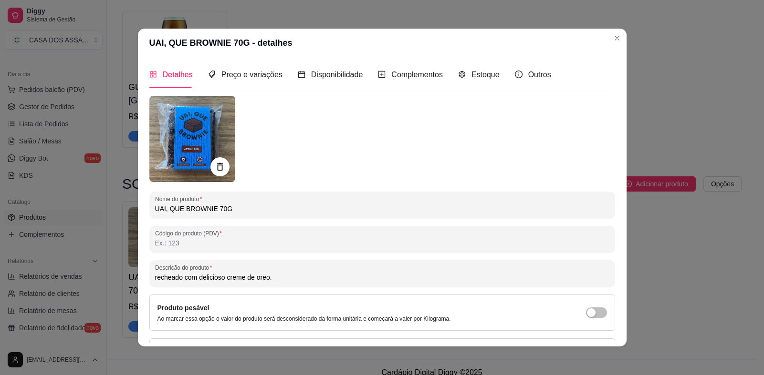
click at [150, 280] on div "Descrição do produto recheado com delicioso creme de oreo." at bounding box center [382, 273] width 466 height 27
click at [155, 277] on input "recheado com delicioso creme de oreo." at bounding box center [382, 278] width 454 height 10
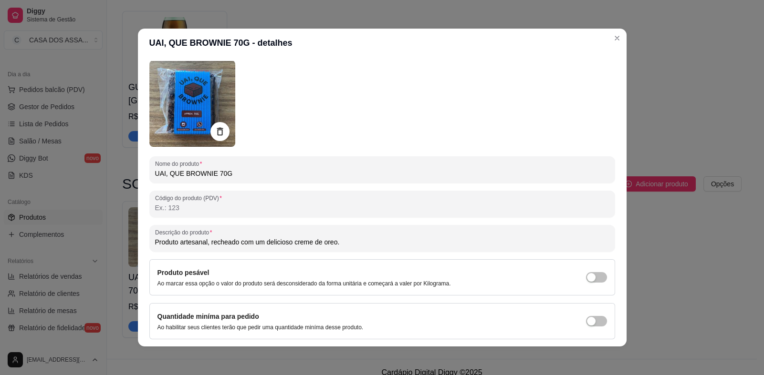
scroll to position [66, 0]
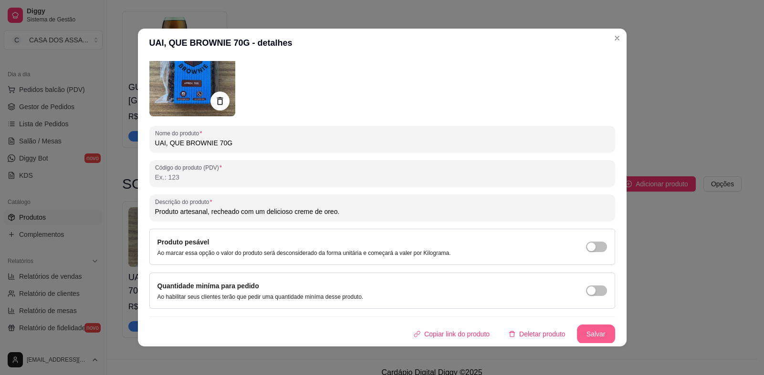
type input "Produto artesanal, recheado com um delicioso creme de oreo."
click at [590, 332] on button "Salvar" at bounding box center [596, 334] width 38 height 19
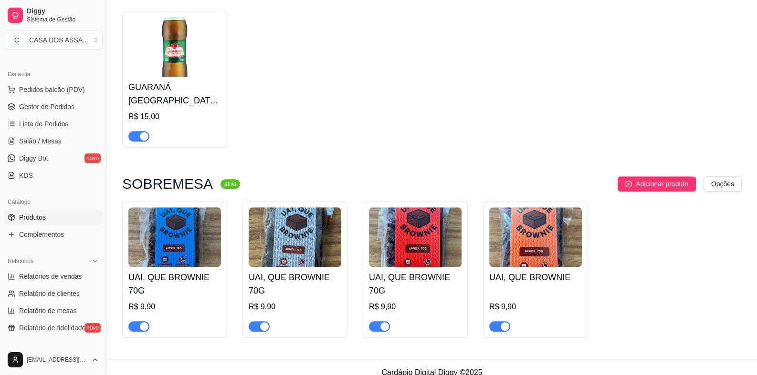
click at [308, 235] on img at bounding box center [295, 238] width 93 height 60
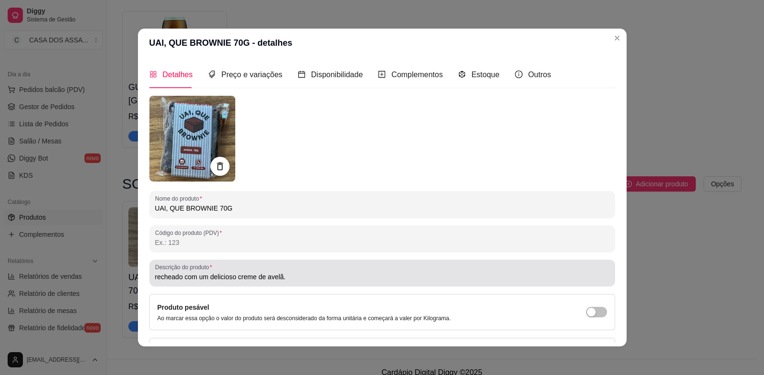
drag, startPoint x: 152, startPoint y: 278, endPoint x: 181, endPoint y: 299, distance: 35.9
click at [155, 278] on input "recheado com um delicioso creme de avelã." at bounding box center [382, 277] width 454 height 10
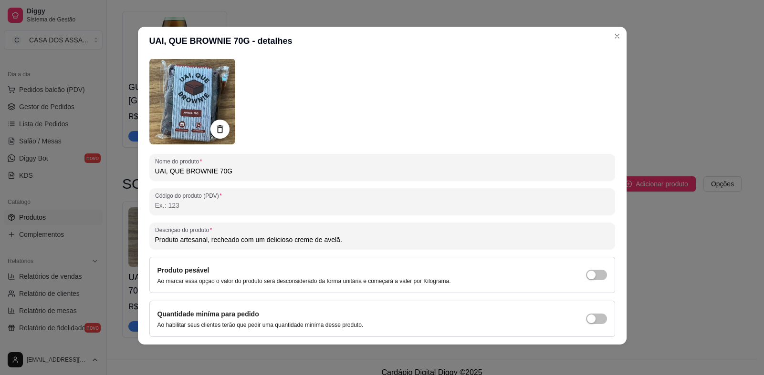
scroll to position [65, 0]
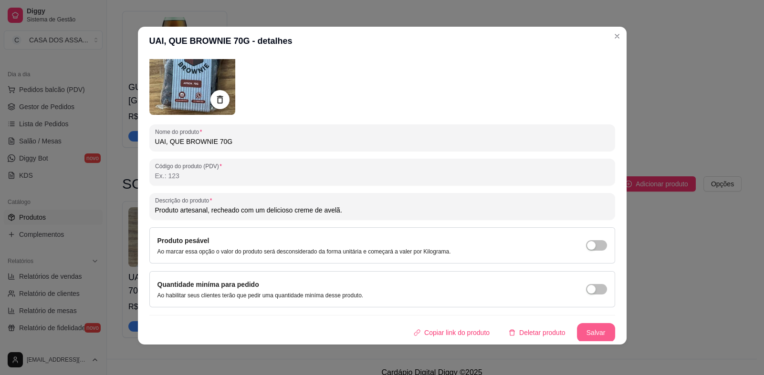
click at [587, 331] on button "Salvar" at bounding box center [596, 332] width 38 height 19
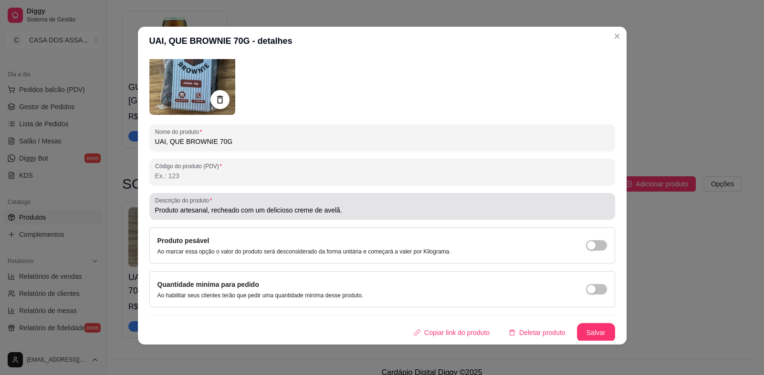
click at [204, 211] on input "Produto artesanal, recheado com um delicioso creme de avelã." at bounding box center [382, 211] width 454 height 10
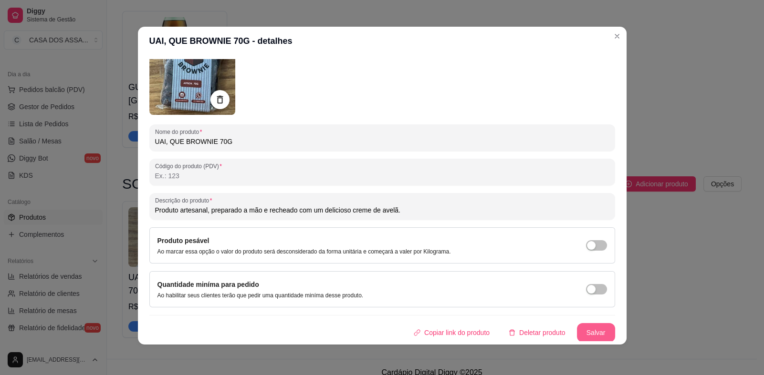
type input "Produto artesanal, preparado a mão e recheado com um delicioso creme de avelã."
click at [582, 332] on button "Salvar" at bounding box center [596, 332] width 38 height 19
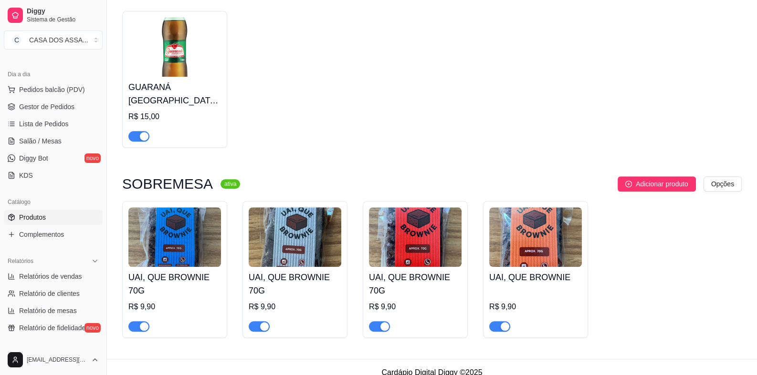
click at [172, 249] on img at bounding box center [174, 238] width 93 height 60
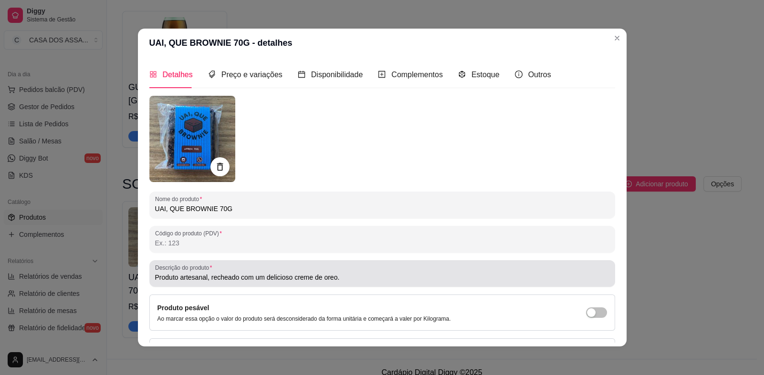
click at [204, 279] on input "Produto artesanal, recheado com um delicioso creme de oreo." at bounding box center [382, 278] width 454 height 10
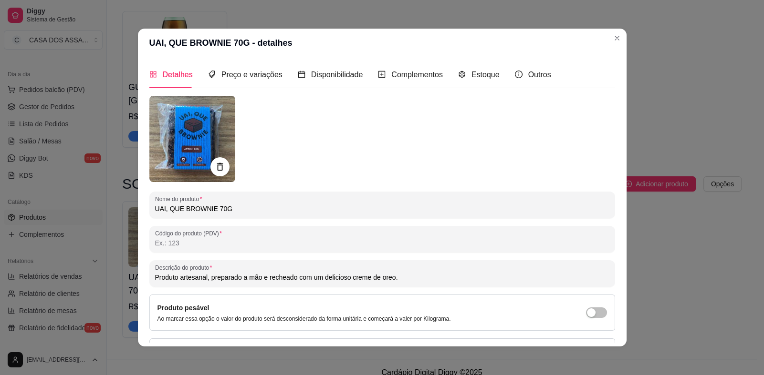
type input "Produto artesanal, preparado a mão e recheado com um delicioso creme de oreo."
drag, startPoint x: 377, startPoint y: 277, endPoint x: 352, endPoint y: 272, distance: 25.8
click at [352, 272] on div "Produto artesanal, preparado a mão e recheado com um delicioso creme de oreo." at bounding box center [382, 273] width 454 height 19
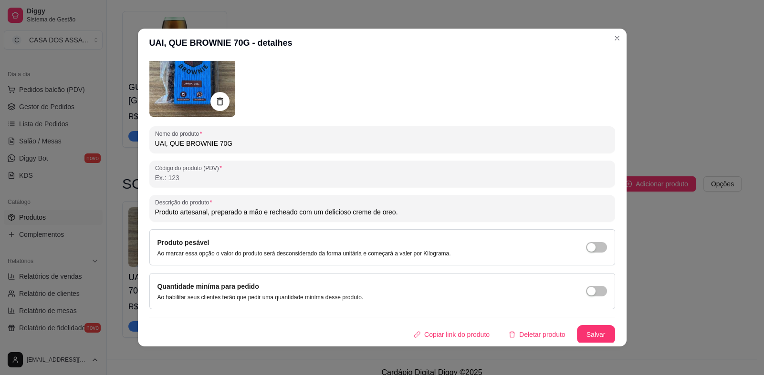
scroll to position [66, 0]
click at [585, 334] on button "Salvar" at bounding box center [595, 334] width 37 height 19
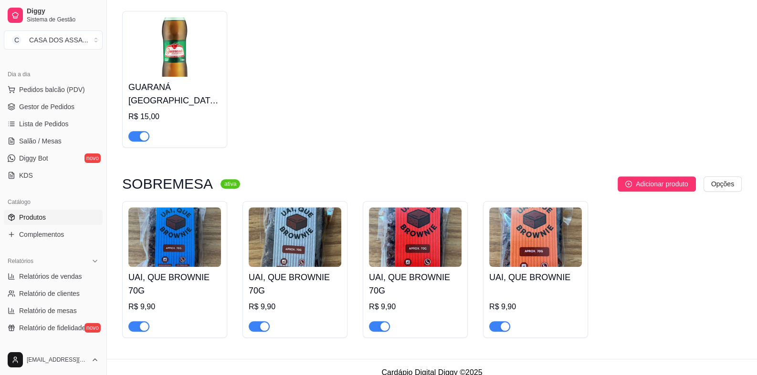
click at [407, 249] on img at bounding box center [415, 238] width 93 height 60
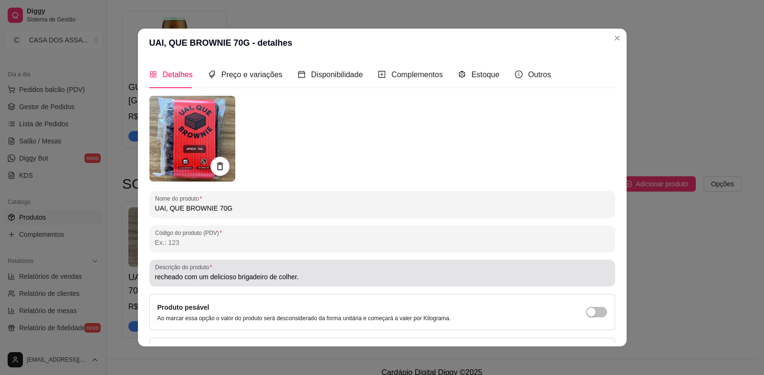
click at [150, 277] on div "Descrição do produto recheado com um delicioso brigadeiro de colher." at bounding box center [382, 273] width 466 height 27
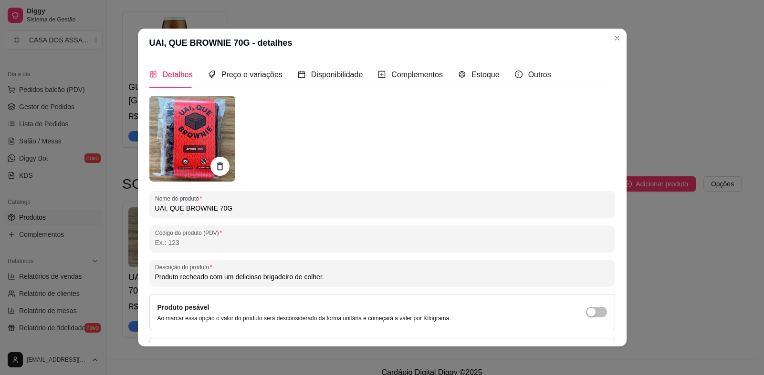
click at [334, 42] on header "UAI, QUE BROWNIE 70G - detalhes" at bounding box center [382, 43] width 488 height 29
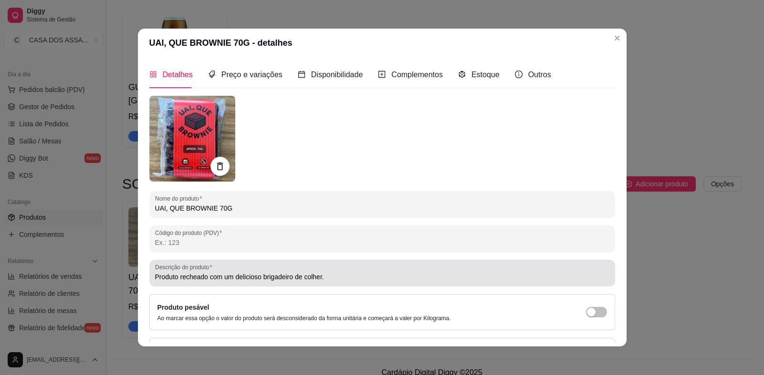
click at [175, 279] on input "Produto recheado com um delicioso brigadeiro de colher." at bounding box center [382, 277] width 454 height 10
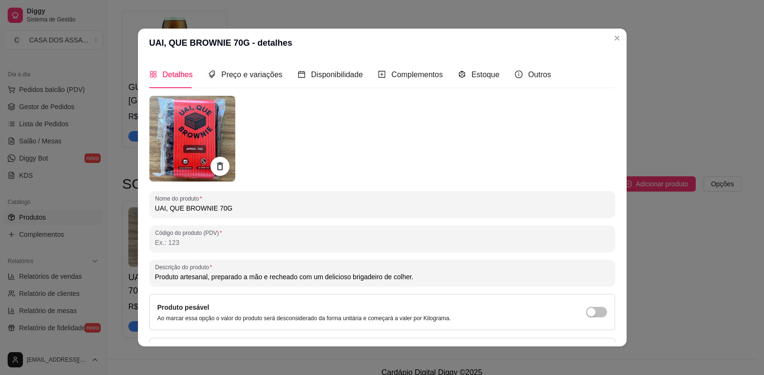
type input "Produto artesanal, preparado a mão e recheado com um delicioso brigadeiro de co…"
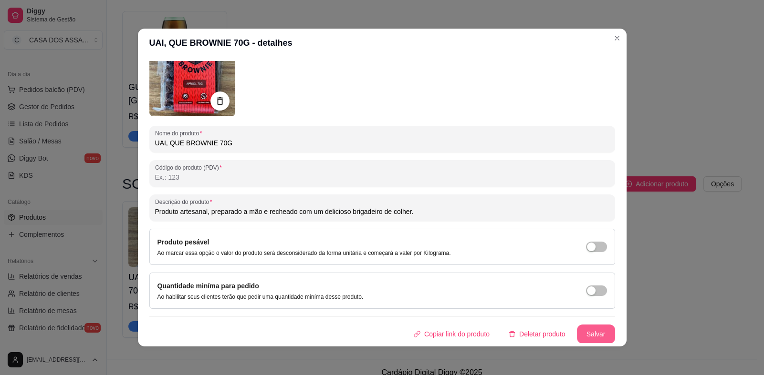
click at [587, 332] on button "Salvar" at bounding box center [596, 334] width 38 height 19
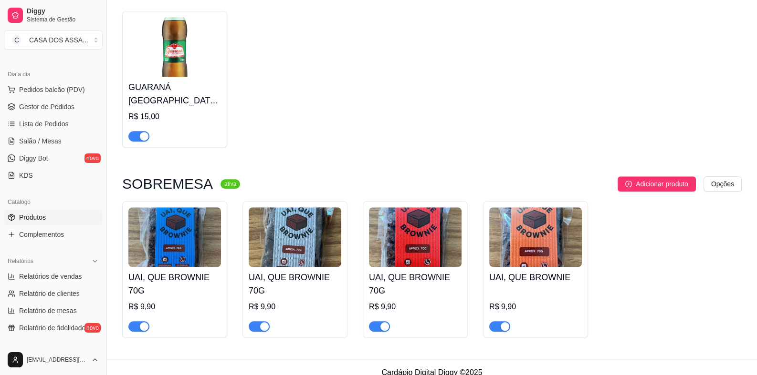
click at [520, 257] on img at bounding box center [535, 238] width 93 height 60
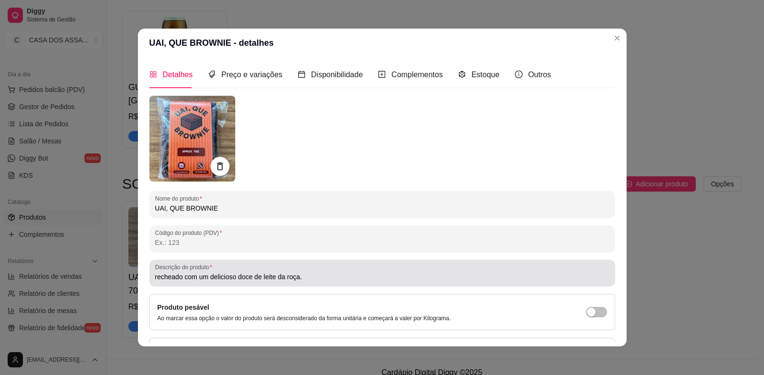
click at [155, 279] on input "recheado com um delicioso doce de leite da roça." at bounding box center [382, 277] width 454 height 10
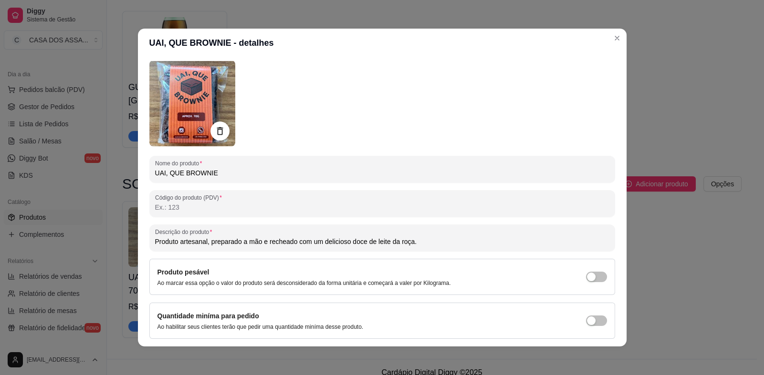
scroll to position [65, 0]
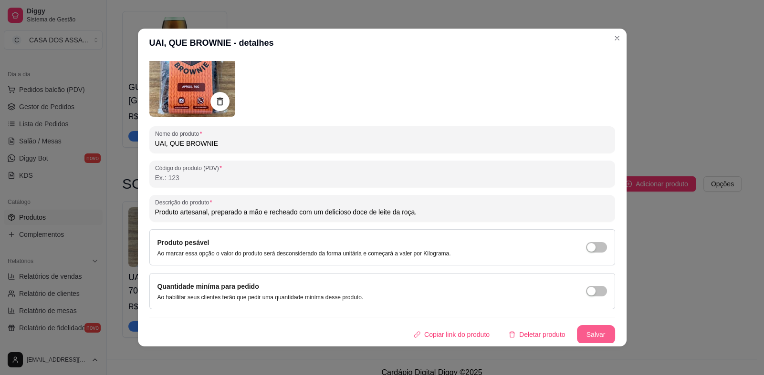
type input "Produto artesanal, preparado a mão e recheado com um delicioso doce de leite da…"
click at [594, 334] on button "Salvar" at bounding box center [596, 334] width 38 height 19
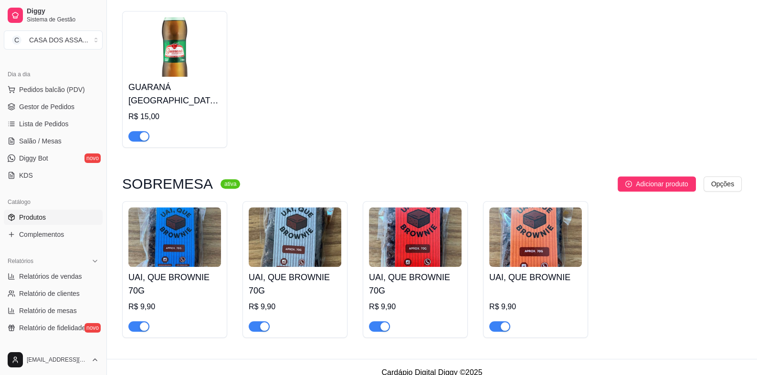
click at [536, 248] on img at bounding box center [535, 238] width 93 height 60
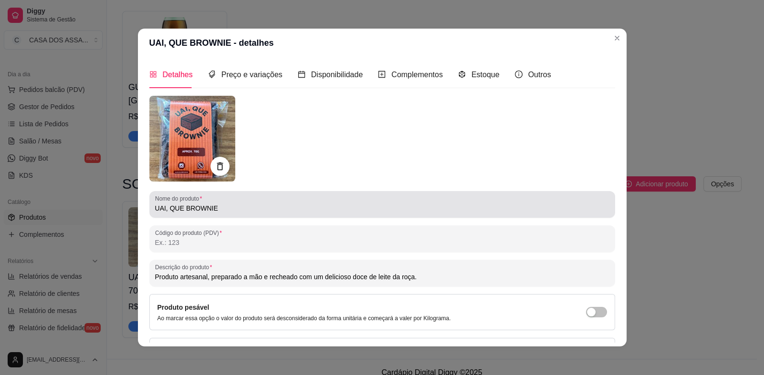
click at [246, 208] on input "UAI, QUE BROWNIE" at bounding box center [382, 209] width 454 height 10
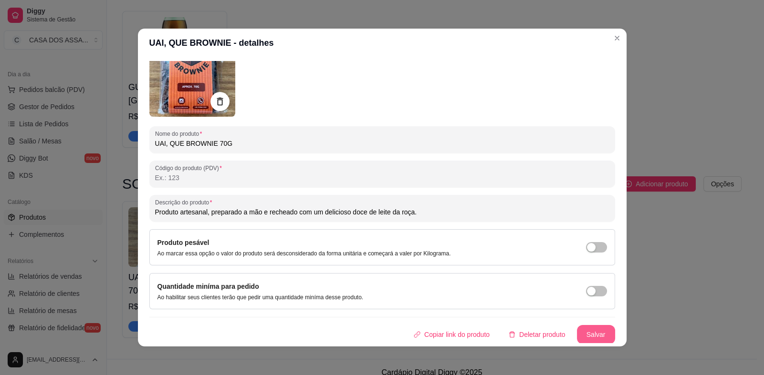
type input "UAI, QUE BROWNIE 70G"
click at [582, 332] on button "Salvar" at bounding box center [596, 334] width 38 height 19
click at [582, 331] on button "Salvar" at bounding box center [596, 334] width 38 height 19
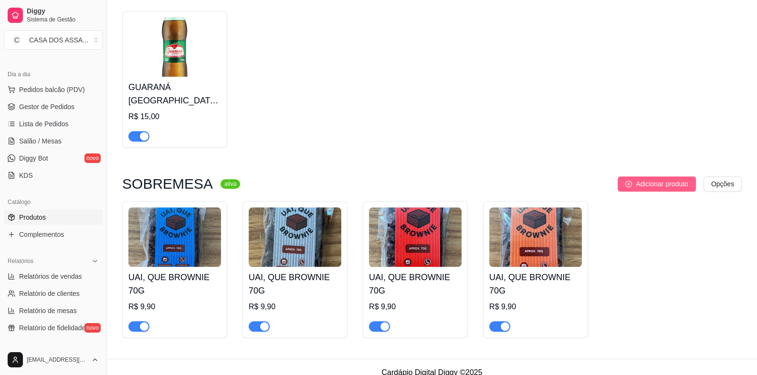
click at [652, 186] on span "Adicionar produto" at bounding box center [661, 184] width 52 height 10
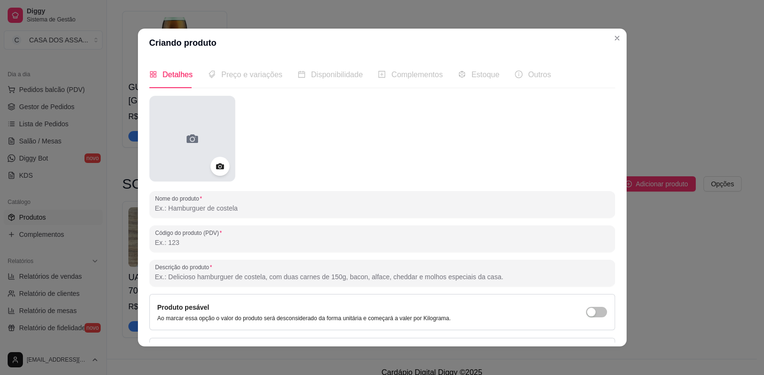
click at [206, 137] on div at bounding box center [192, 139] width 86 height 86
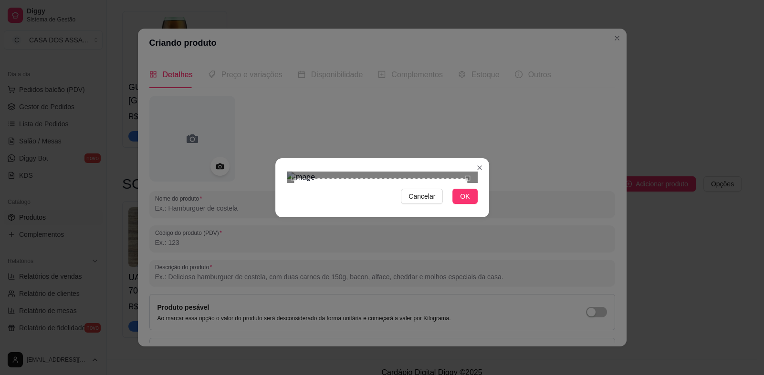
click at [293, 263] on div "Use the arrow keys to move the crop selection area" at bounding box center [380, 265] width 175 height 175
click at [473, 173] on div "Use the arrow keys to move the north east drag handle to change the crop select…" at bounding box center [473, 173] width 0 height 0
click at [465, 202] on span "OK" at bounding box center [465, 196] width 10 height 10
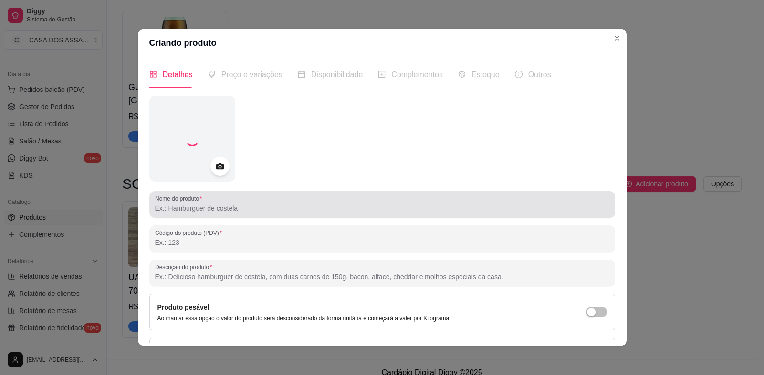
click at [262, 211] on input "Nome do produto" at bounding box center [382, 209] width 454 height 10
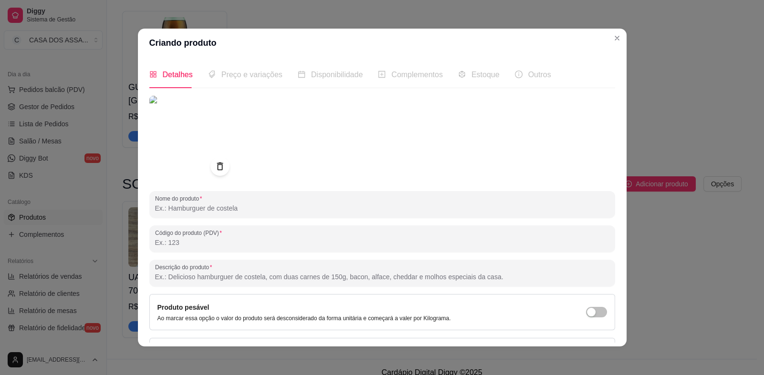
type input "u"
type input "UAI, QUE BROWNIE 70G"
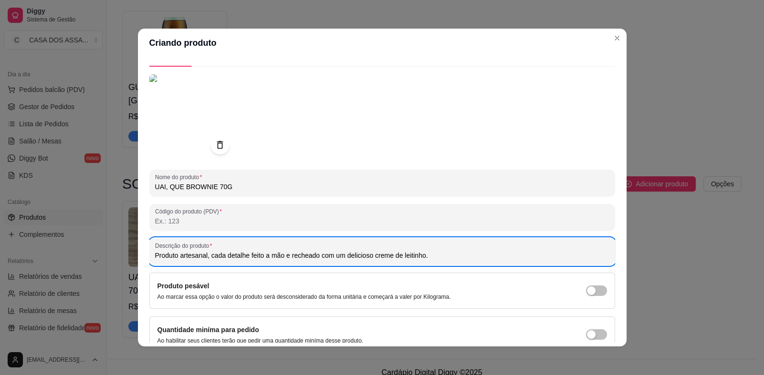
scroll to position [0, 0]
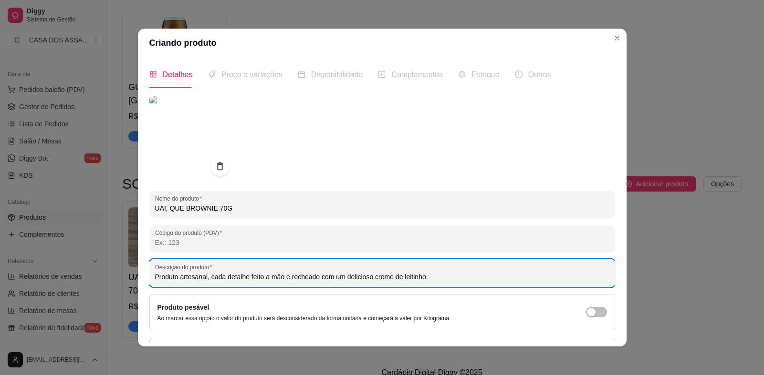
type input "Produto artesanal, cada detalhe feito a mão e recheado com um delicioso creme d…"
click at [230, 73] on span "Preço e variações" at bounding box center [251, 75] width 61 height 8
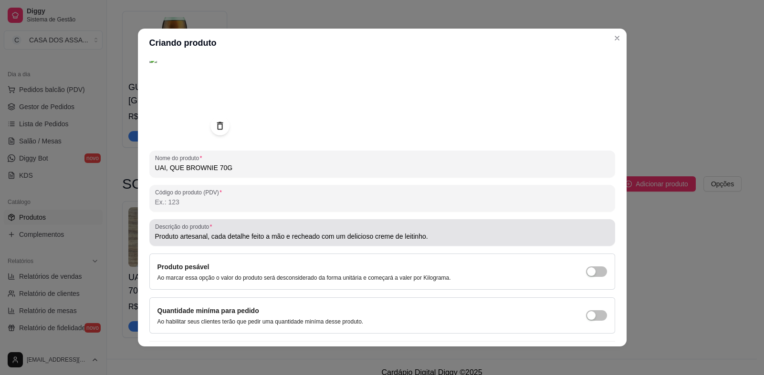
scroll to position [65, 0]
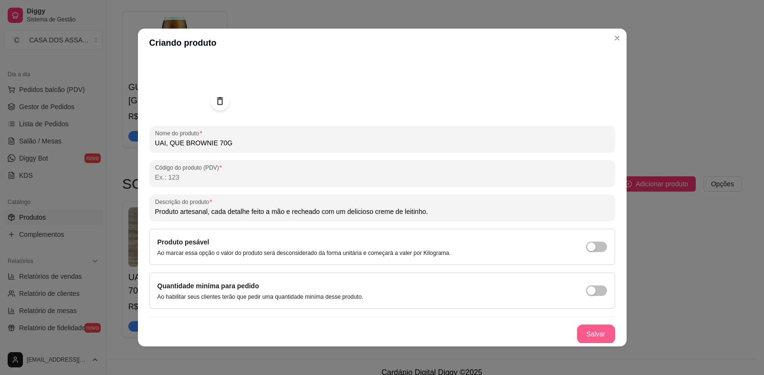
click at [582, 334] on button "Salvar" at bounding box center [596, 334] width 38 height 19
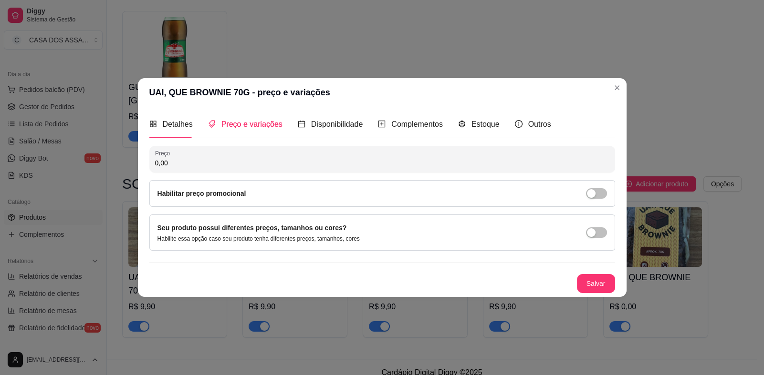
scroll to position [0, 0]
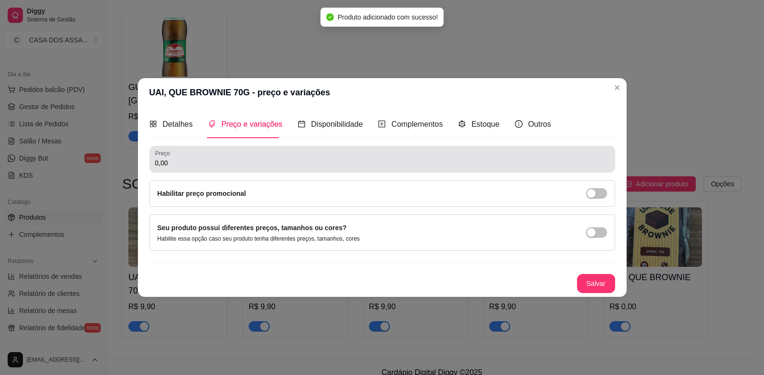
click at [243, 166] on input "0,00" at bounding box center [382, 163] width 454 height 10
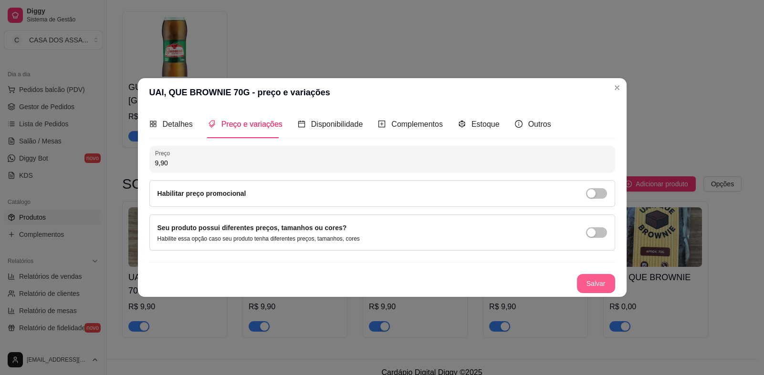
type input "9,90"
click at [589, 281] on button "Salvar" at bounding box center [595, 283] width 37 height 19
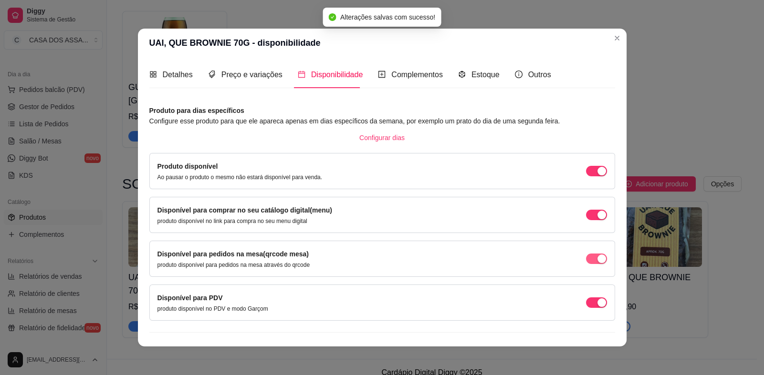
click at [586, 261] on span "button" at bounding box center [596, 259] width 21 height 10
click at [584, 309] on div "Disponível para PDV produto disponível no PDV e modo Garçom" at bounding box center [381, 303] width 449 height 20
click at [586, 302] on span "button" at bounding box center [596, 303] width 21 height 10
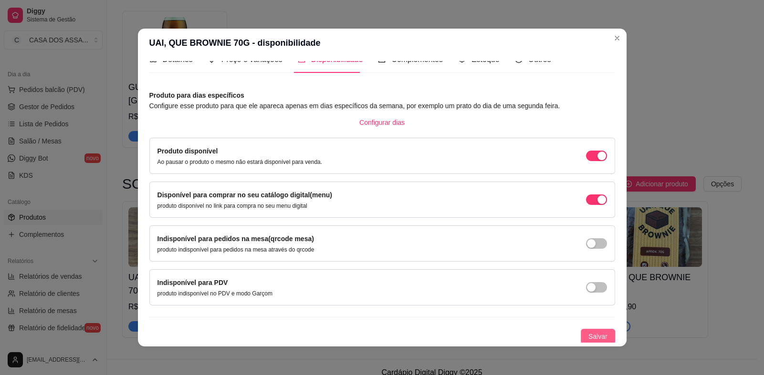
click at [588, 335] on span "Salvar" at bounding box center [597, 337] width 19 height 10
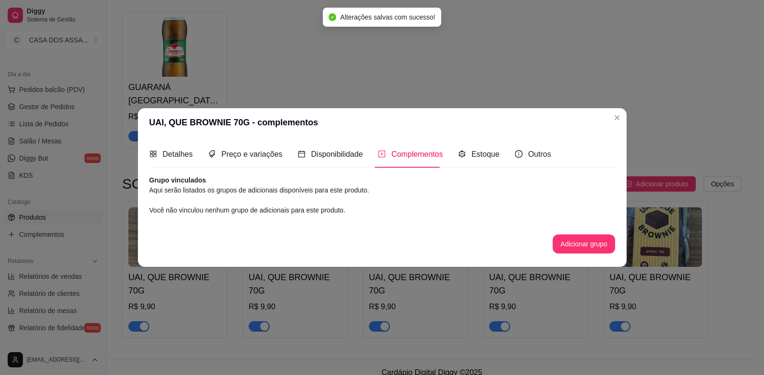
scroll to position [0, 0]
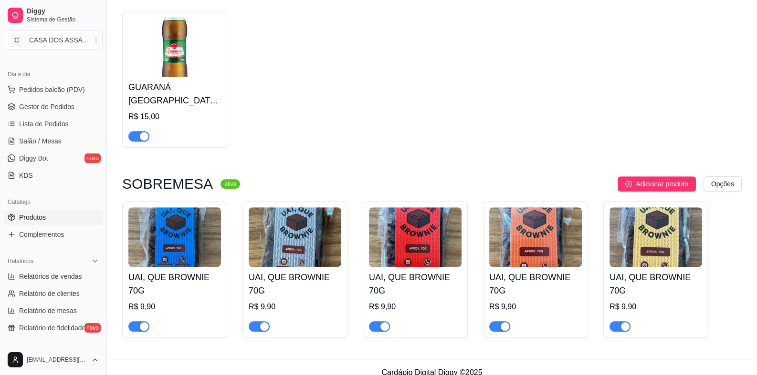
click at [534, 251] on img at bounding box center [535, 238] width 93 height 60
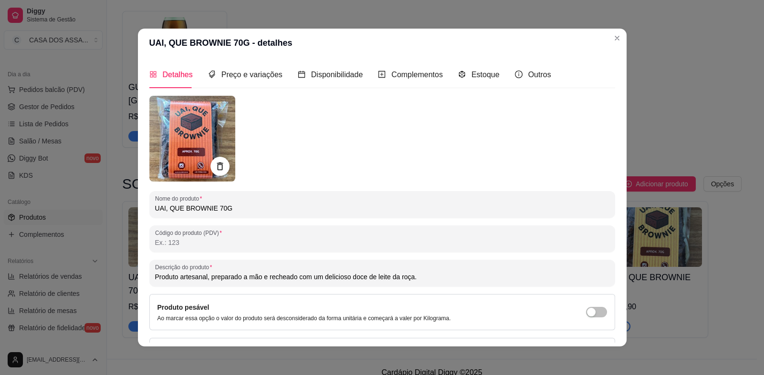
drag, startPoint x: 236, startPoint y: 278, endPoint x: 207, endPoint y: 278, distance: 29.6
click at [207, 278] on input "Produto artesanal, preparado a mão e recheado com um delicioso doce de leite da…" at bounding box center [382, 277] width 454 height 10
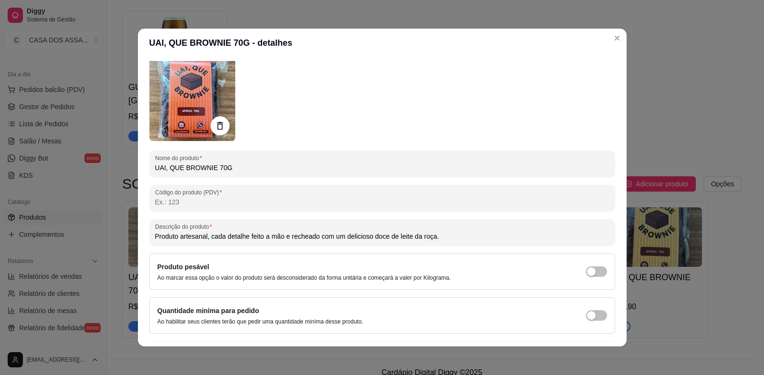
scroll to position [65, 0]
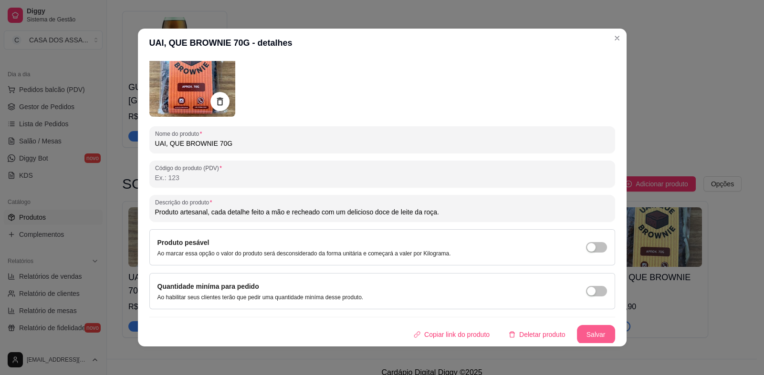
type input "Produto artesanal, cada detalhe feito a mão e recheado com um delicioso doce de…"
click at [587, 332] on button "Salvar" at bounding box center [595, 334] width 37 height 19
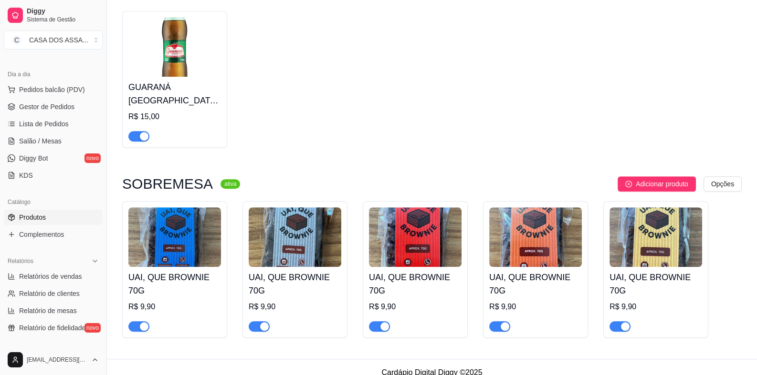
click at [408, 257] on img at bounding box center [415, 238] width 93 height 60
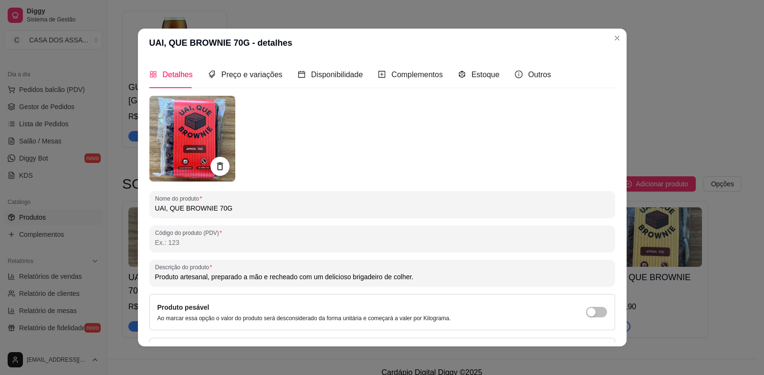
drag, startPoint x: 236, startPoint y: 279, endPoint x: 207, endPoint y: 279, distance: 29.6
click at [207, 279] on input "Produto artesanal, preparado a mão e recheado com um delicioso brigadeiro de co…" at bounding box center [382, 277] width 454 height 10
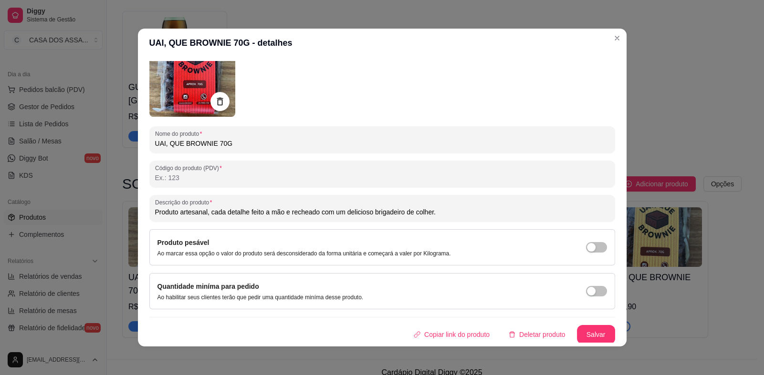
scroll to position [65, 0]
type input "Produto artesanal, cada detalhe feito a mão e recheado com um delicioso brigade…"
click at [585, 332] on button "Salvar" at bounding box center [596, 334] width 38 height 19
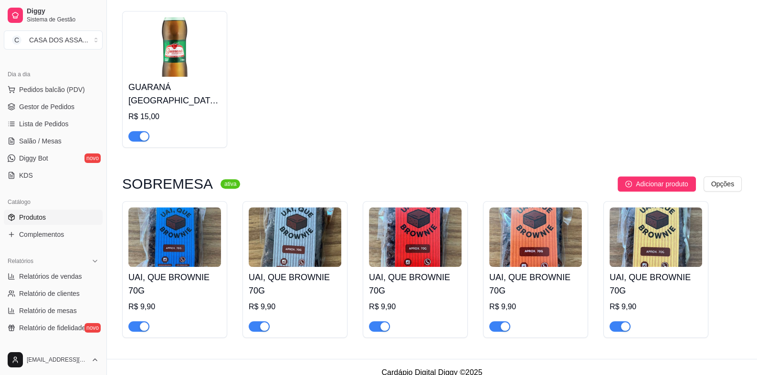
click at [301, 250] on img at bounding box center [295, 238] width 93 height 60
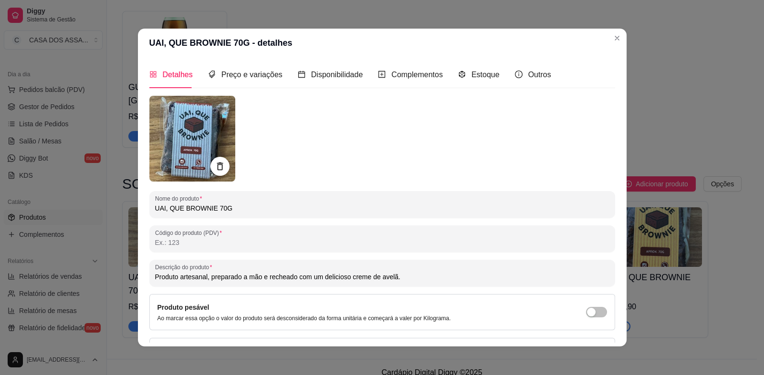
drag, startPoint x: 236, startPoint y: 277, endPoint x: 206, endPoint y: 277, distance: 30.5
click at [205, 277] on input "Produto artesanal, preparado a mão e recheado com um delicioso creme de avelã." at bounding box center [382, 277] width 454 height 10
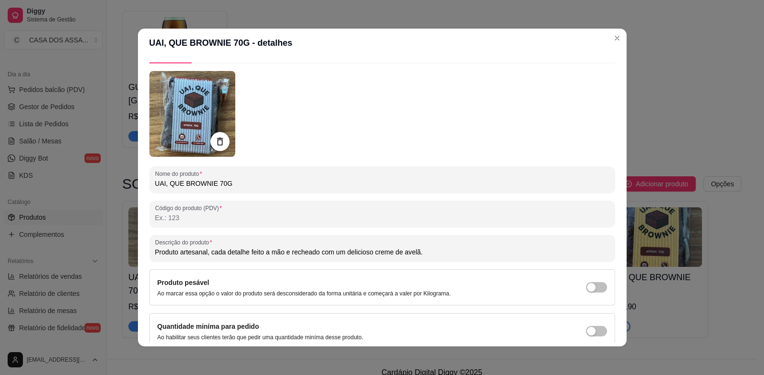
scroll to position [65, 0]
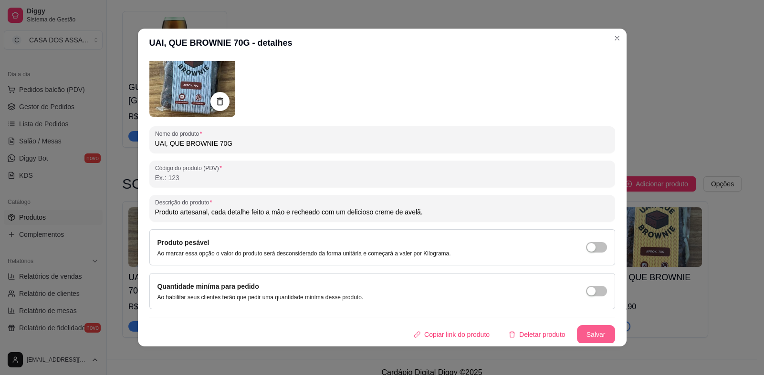
type input "Produto artesanal, cada detalhe feito a mão e recheado com um delicioso creme d…"
click at [589, 339] on button "Salvar" at bounding box center [596, 334] width 38 height 19
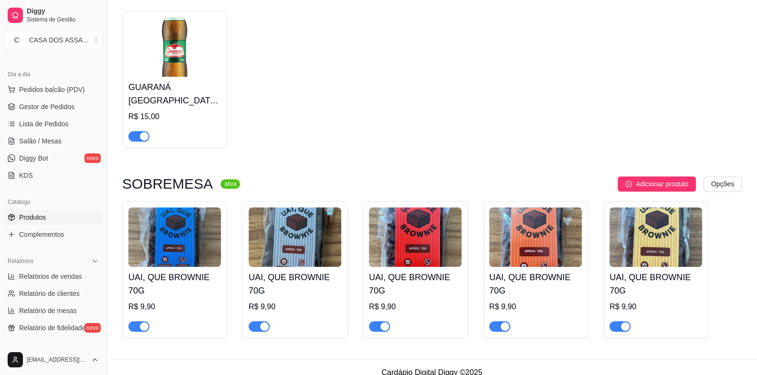
click at [189, 249] on img at bounding box center [174, 238] width 93 height 60
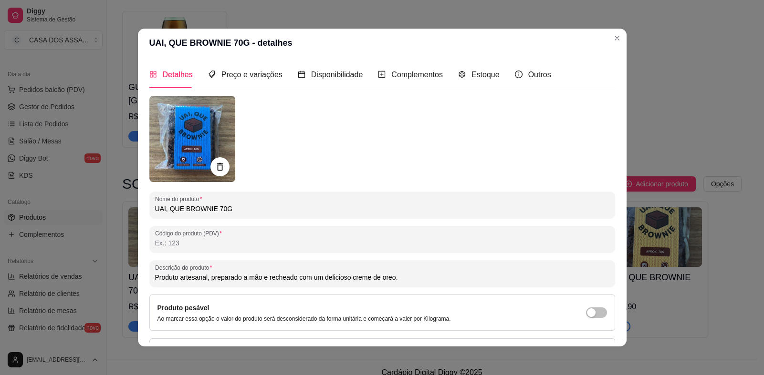
drag, startPoint x: 234, startPoint y: 278, endPoint x: 207, endPoint y: 281, distance: 26.8
click at [207, 281] on input "Produto artesanal, preparado a mão e recheado com um delicioso creme de oreo." at bounding box center [382, 278] width 454 height 10
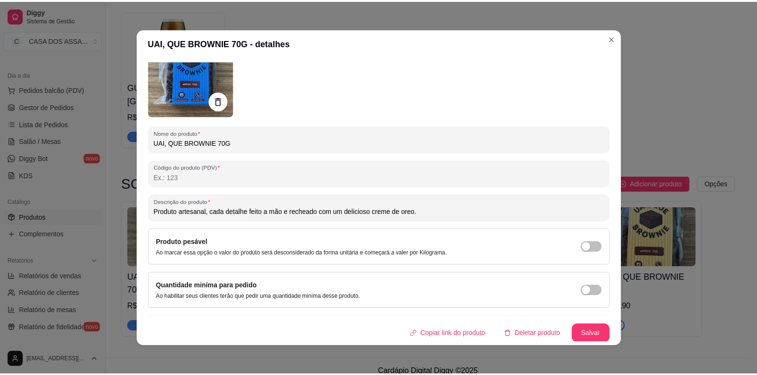
scroll to position [2, 0]
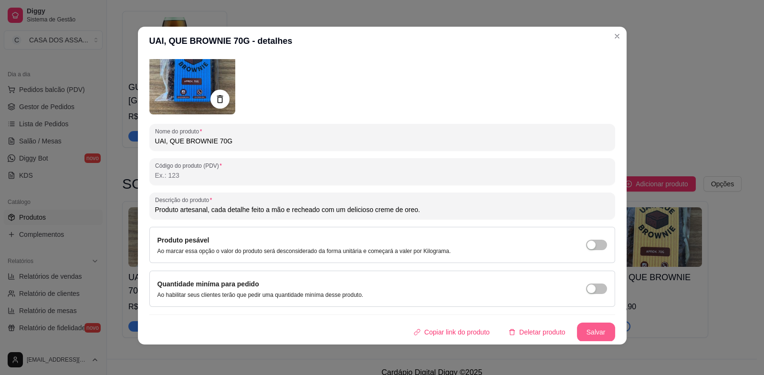
type input "Produto artesanal, cada detalhe feito a mão e recheado com um delicioso creme d…"
click at [582, 332] on button "Salvar" at bounding box center [596, 332] width 38 height 19
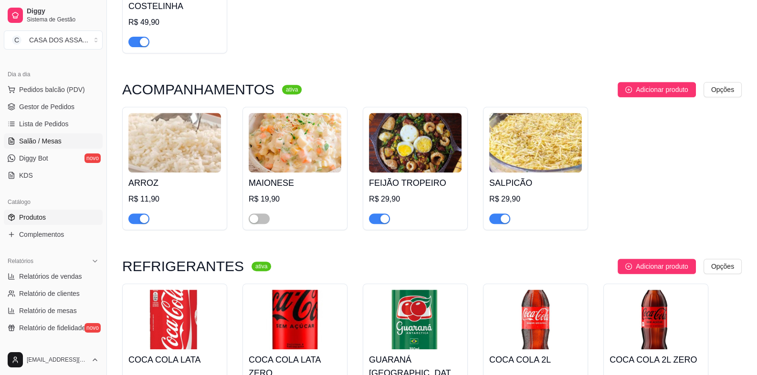
scroll to position [466, 0]
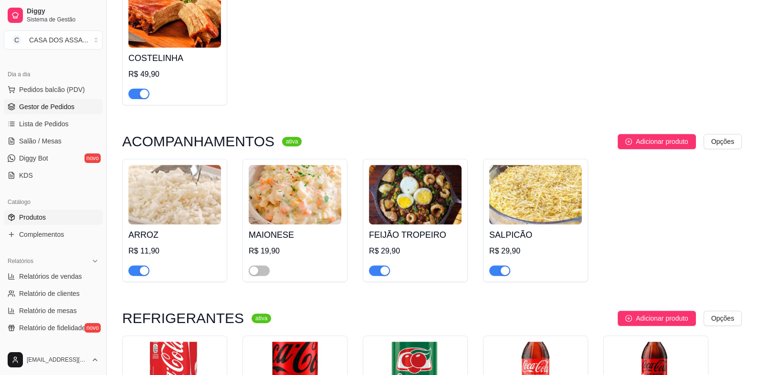
click at [39, 106] on span "Gestor de Pedidos" at bounding box center [46, 107] width 55 height 10
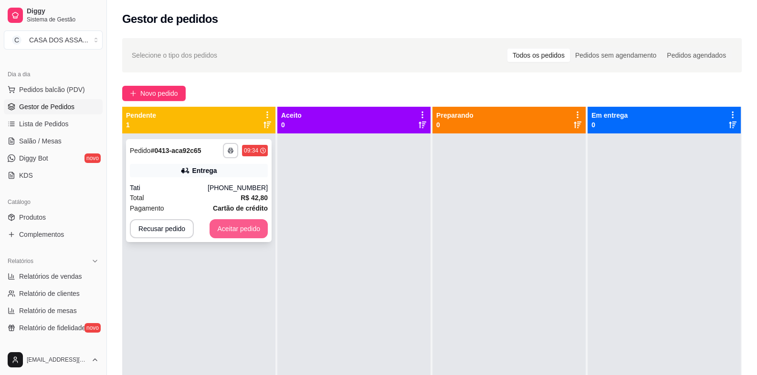
click at [231, 230] on button "Aceitar pedido" at bounding box center [238, 228] width 58 height 19
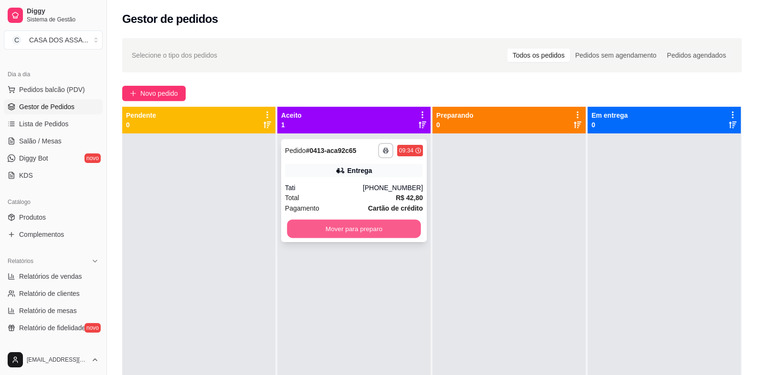
click at [332, 227] on button "Mover para preparo" at bounding box center [354, 229] width 134 height 19
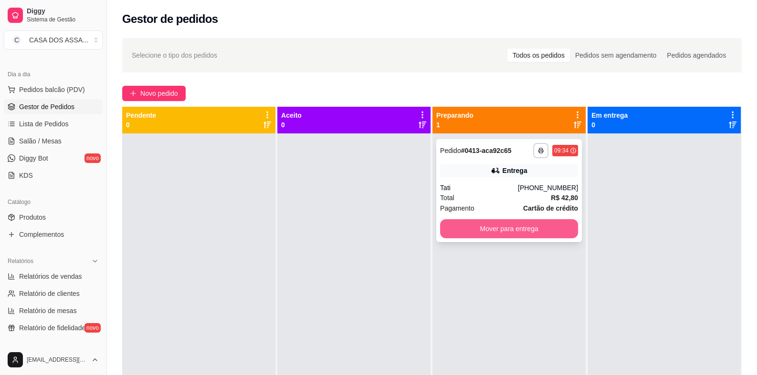
click at [499, 229] on button "Mover para entrega" at bounding box center [509, 228] width 138 height 19
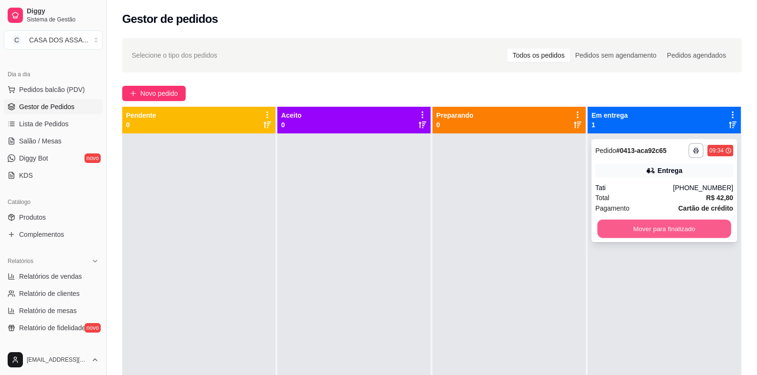
click at [668, 229] on button "Mover para finalizado" at bounding box center [664, 229] width 134 height 19
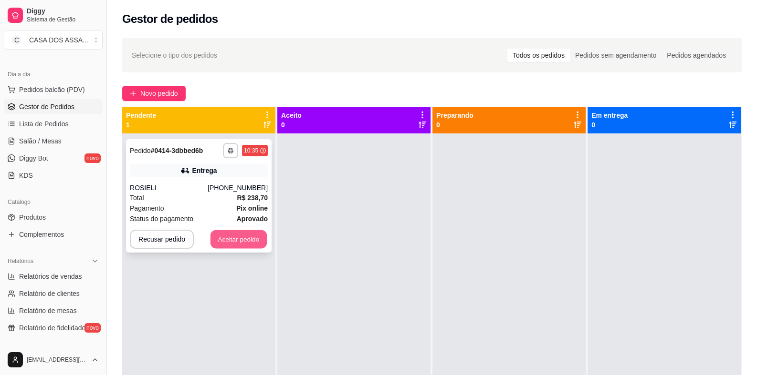
click at [230, 242] on button "Aceitar pedido" at bounding box center [238, 239] width 56 height 19
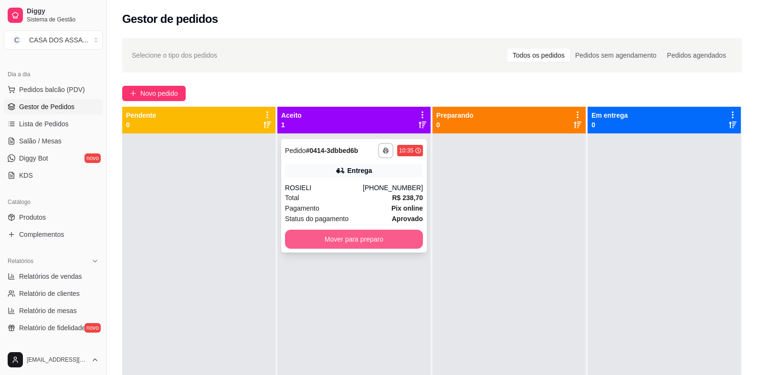
click at [365, 240] on button "Mover para preparo" at bounding box center [354, 239] width 138 height 19
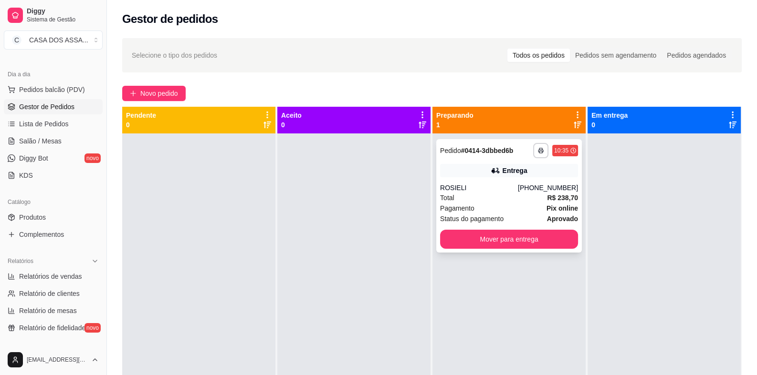
click at [466, 152] on strong "# 0414-3dbbed6b" at bounding box center [487, 151] width 52 height 8
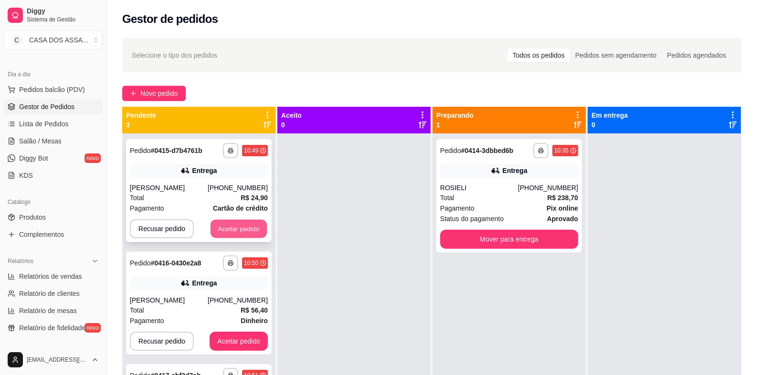
click at [229, 229] on button "Aceitar pedido" at bounding box center [238, 229] width 56 height 19
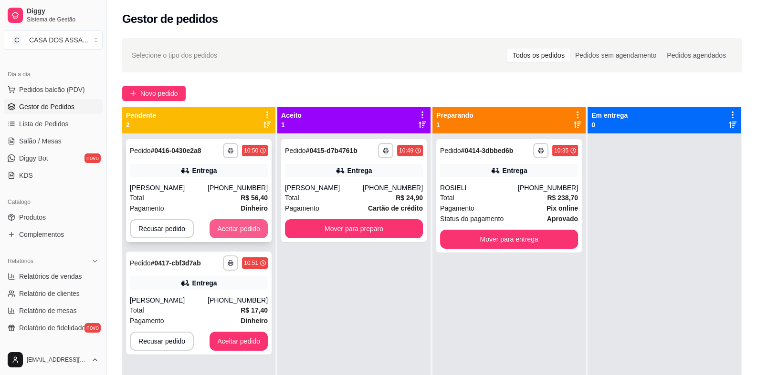
click at [234, 228] on button "Aceitar pedido" at bounding box center [238, 228] width 58 height 19
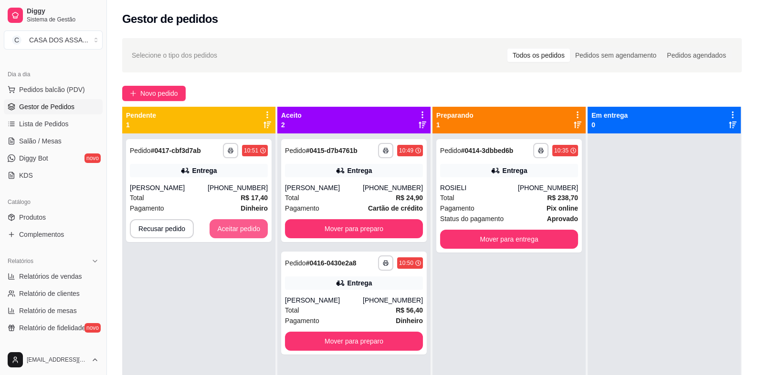
click at [234, 228] on button "Aceitar pedido" at bounding box center [238, 228] width 58 height 19
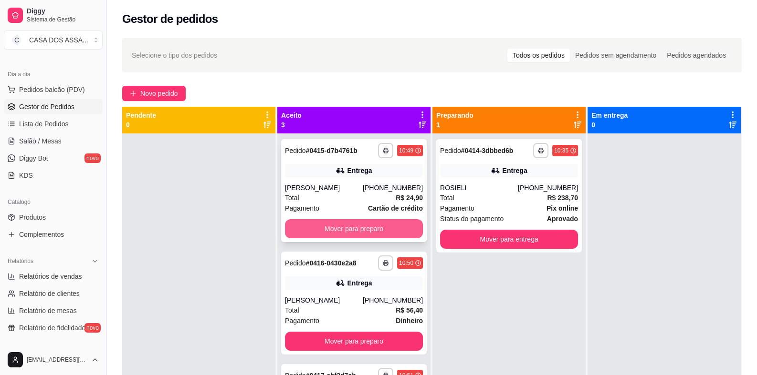
click at [349, 228] on button "Mover para preparo" at bounding box center [354, 228] width 138 height 19
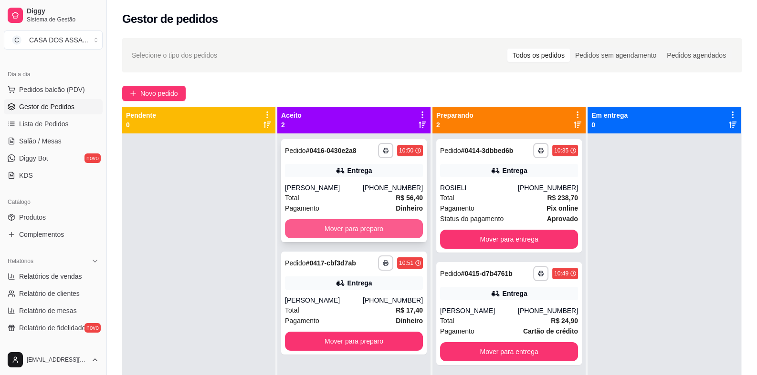
click at [353, 225] on button "Mover para preparo" at bounding box center [354, 228] width 138 height 19
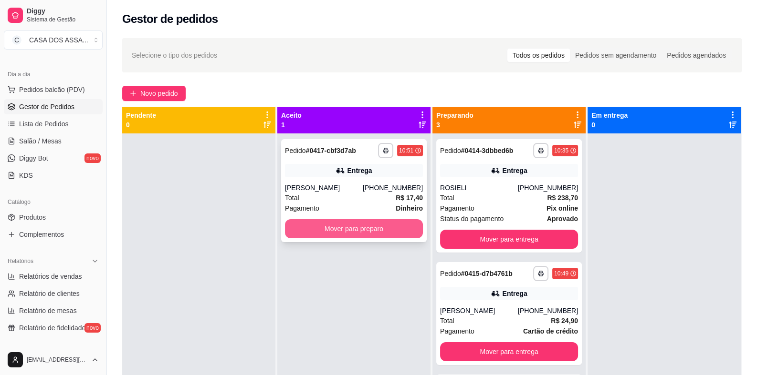
click at [353, 226] on button "Mover para preparo" at bounding box center [354, 228] width 138 height 19
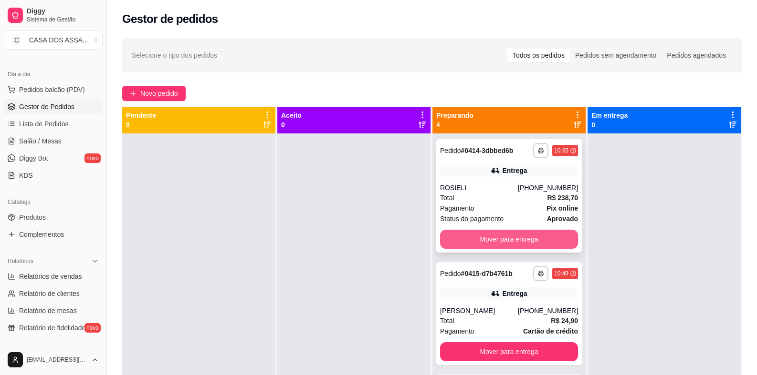
click at [509, 240] on button "Mover para entrega" at bounding box center [509, 239] width 138 height 19
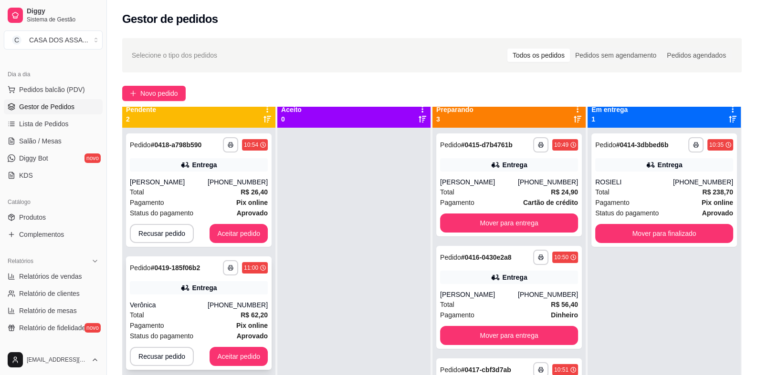
scroll to position [26, 0]
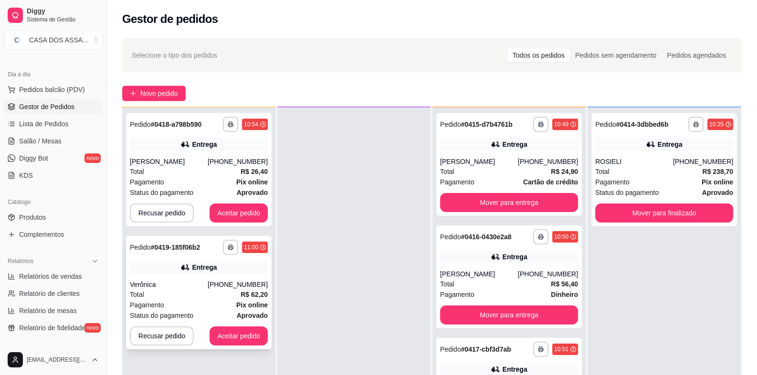
click at [162, 269] on div "Entrega" at bounding box center [199, 267] width 138 height 13
click at [229, 249] on rect "button" at bounding box center [230, 249] width 3 height 2
click at [215, 281] on button "IMPRESSORA" at bounding box center [203, 280] width 67 height 15
click at [241, 212] on button "Aceitar pedido" at bounding box center [238, 213] width 58 height 19
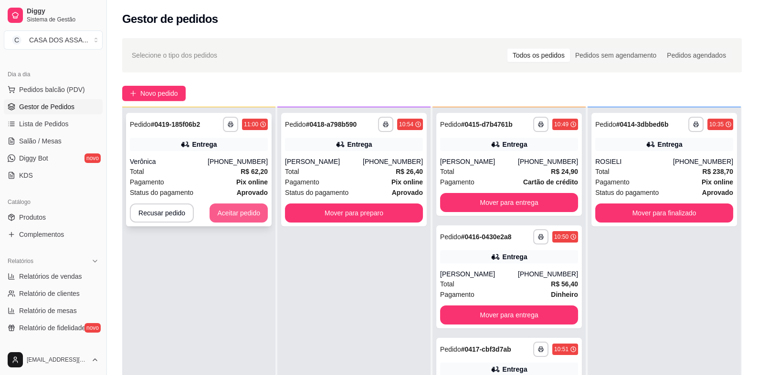
click at [233, 215] on button "Aceitar pedido" at bounding box center [238, 213] width 58 height 19
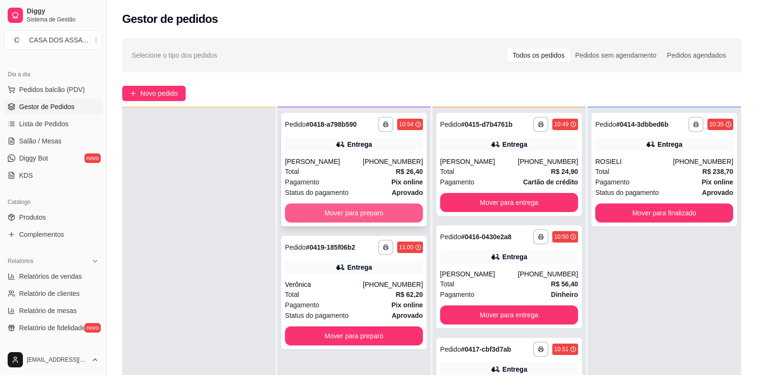
click at [361, 216] on button "Mover para preparo" at bounding box center [354, 213] width 138 height 19
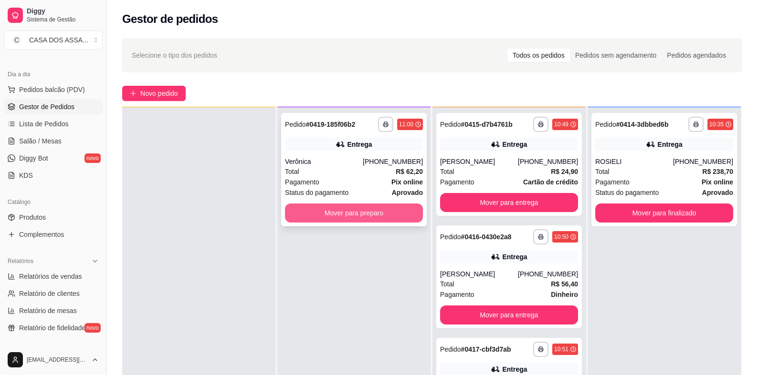
click at [366, 216] on button "Mover para preparo" at bounding box center [354, 213] width 138 height 19
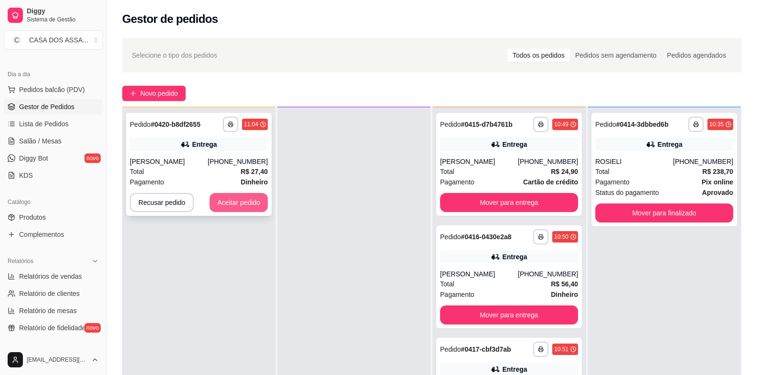
click at [242, 206] on button "Aceitar pedido" at bounding box center [238, 202] width 58 height 19
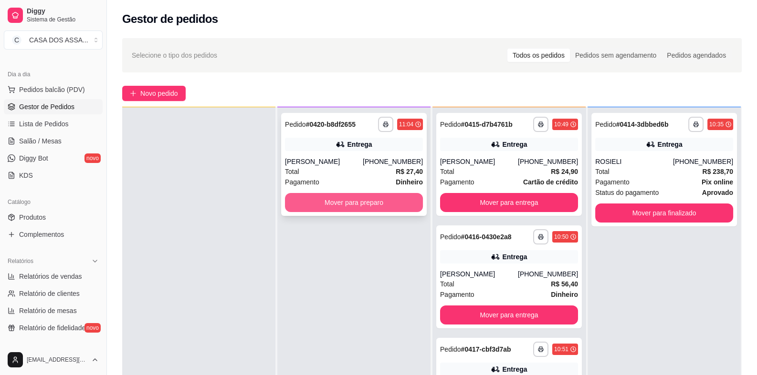
click at [353, 201] on button "Mover para preparo" at bounding box center [354, 202] width 138 height 19
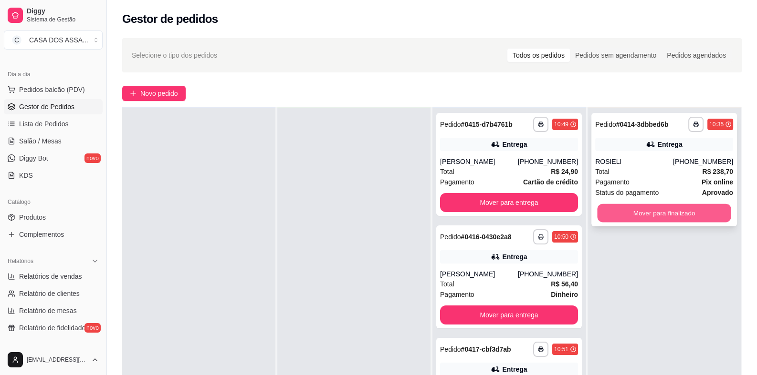
click at [664, 214] on button "Mover para finalizado" at bounding box center [664, 213] width 134 height 19
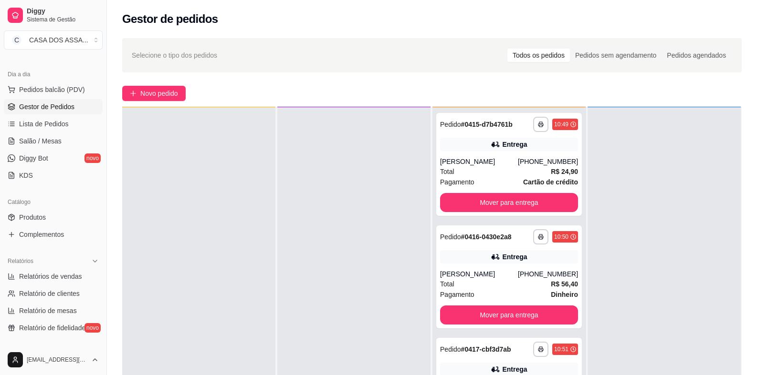
click at [331, 291] on div at bounding box center [353, 294] width 153 height 375
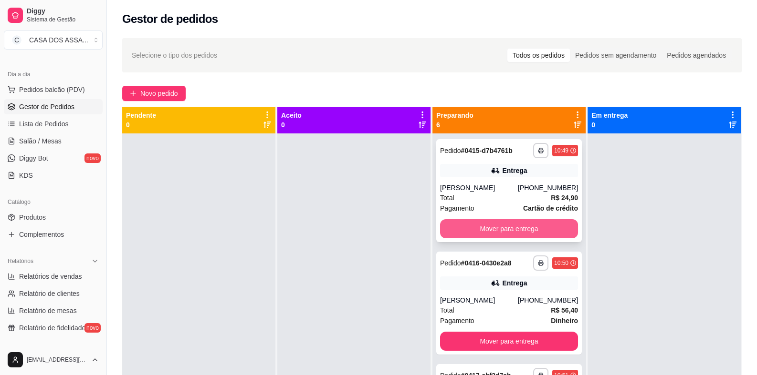
click at [497, 229] on button "Mover para entrega" at bounding box center [509, 228] width 138 height 19
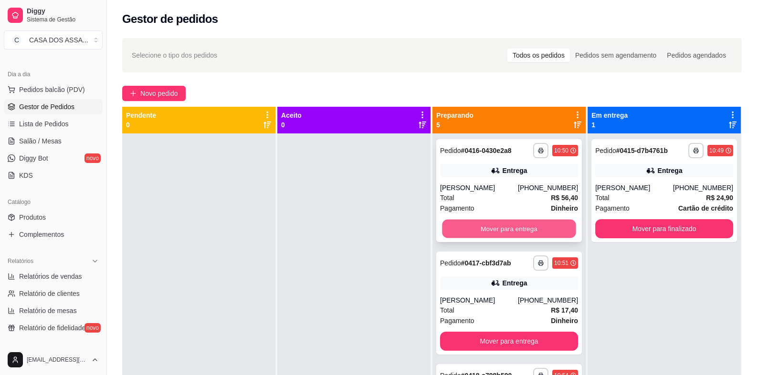
click at [484, 227] on button "Mover para entrega" at bounding box center [509, 229] width 134 height 19
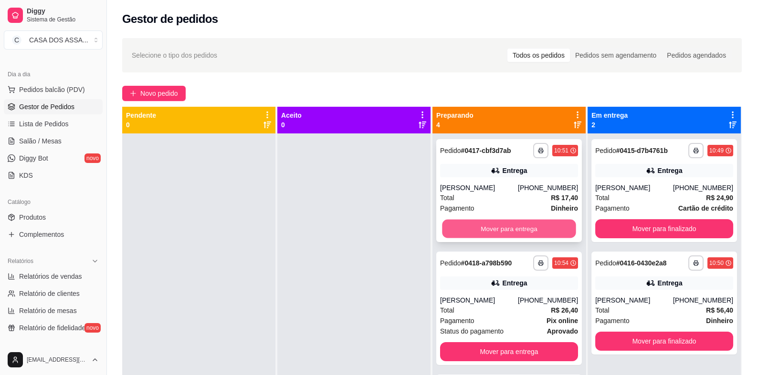
click at [477, 231] on button "Mover para entrega" at bounding box center [509, 229] width 134 height 19
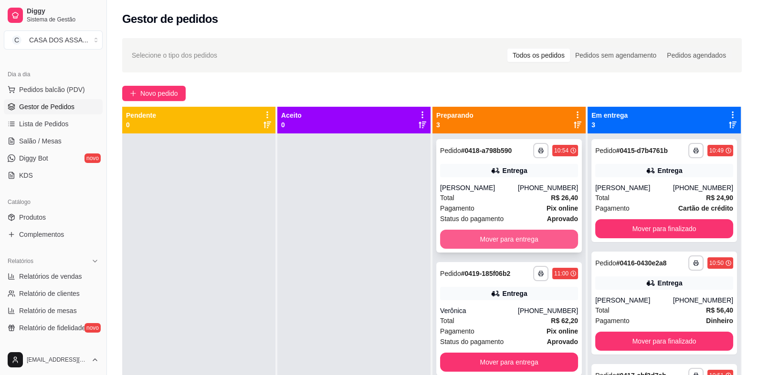
click at [492, 239] on button "Mover para entrega" at bounding box center [509, 239] width 138 height 19
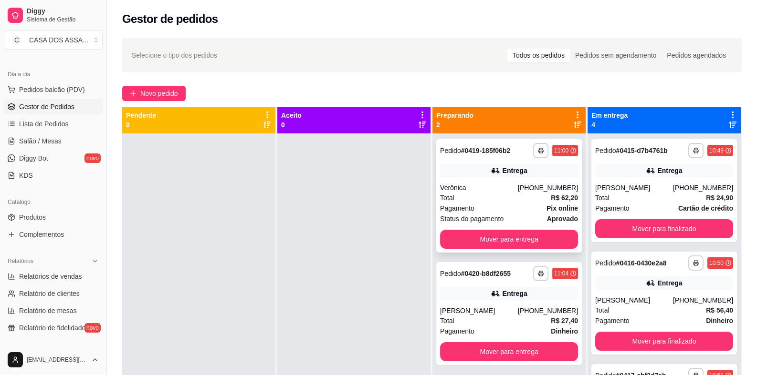
click at [481, 159] on div "**********" at bounding box center [508, 196] width 145 height 114
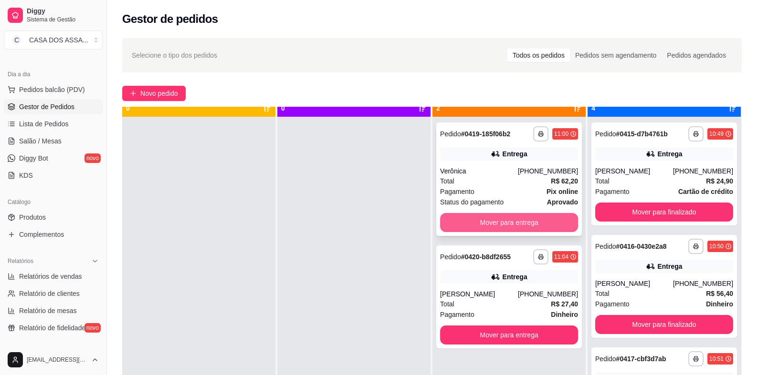
scroll to position [26, 0]
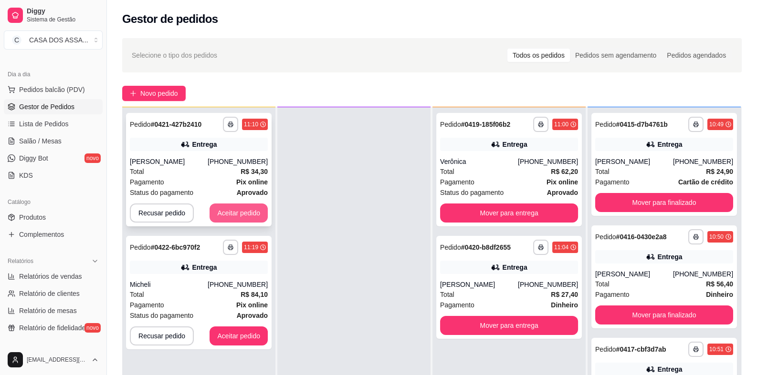
click at [239, 214] on button "Aceitar pedido" at bounding box center [238, 213] width 58 height 19
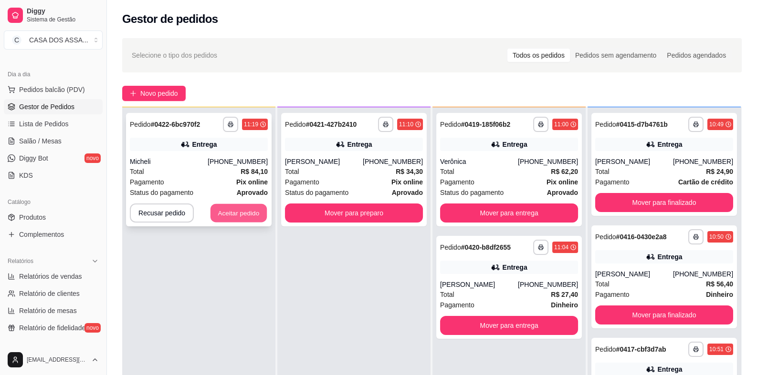
click at [240, 211] on button "Aceitar pedido" at bounding box center [238, 213] width 56 height 19
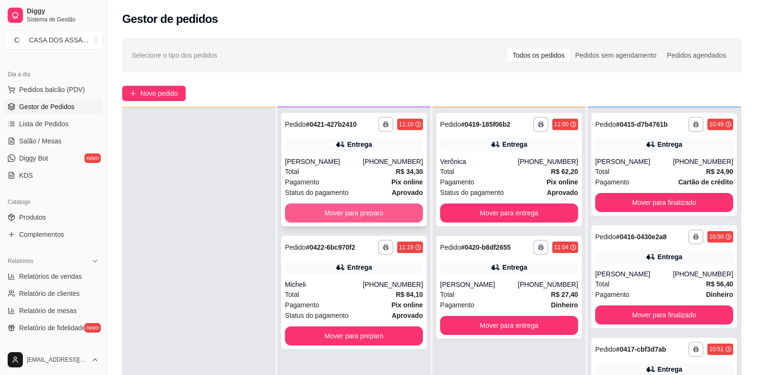
click at [352, 211] on button "Mover para preparo" at bounding box center [354, 213] width 138 height 19
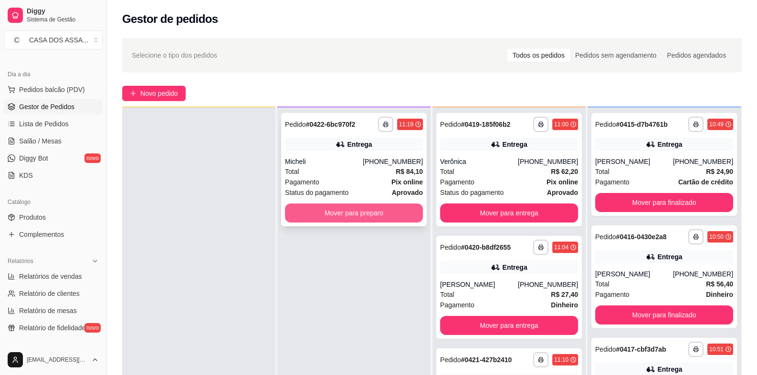
click at [391, 211] on button "Mover para preparo" at bounding box center [354, 213] width 138 height 19
